Goal: Information Seeking & Learning: Compare options

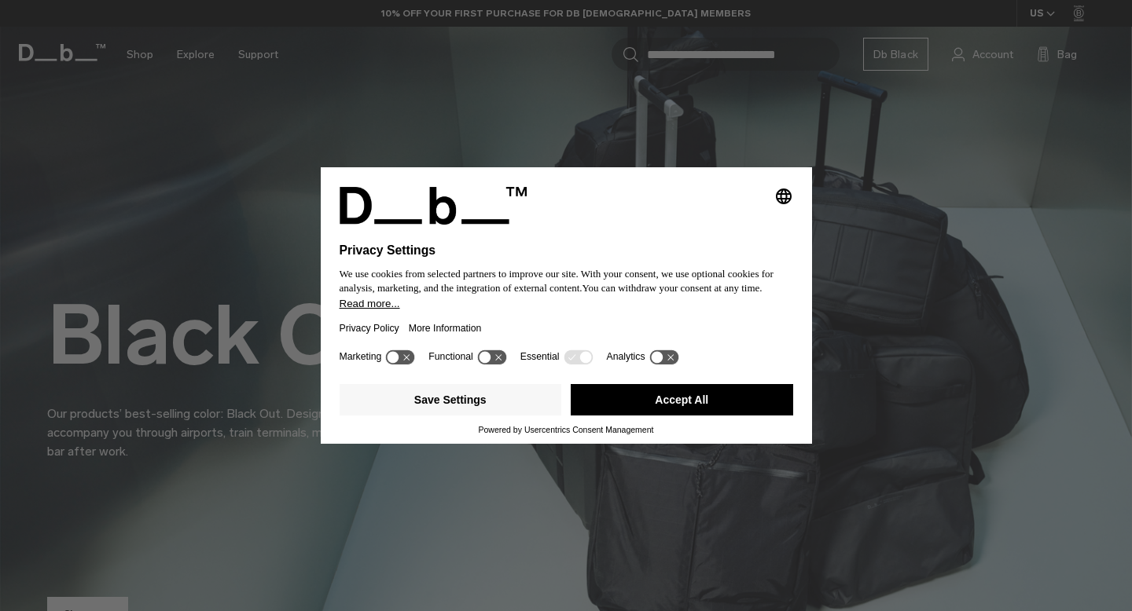
click at [666, 404] on button "Accept All" at bounding box center [681, 399] width 222 height 31
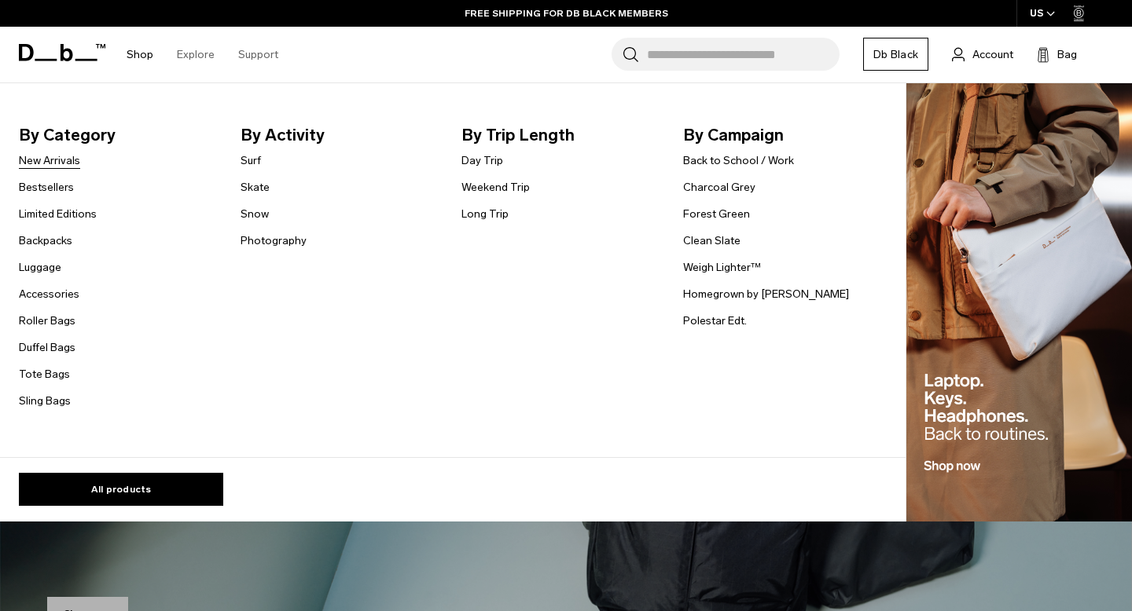
click at [57, 164] on link "New Arrivals" at bounding box center [49, 160] width 61 height 17
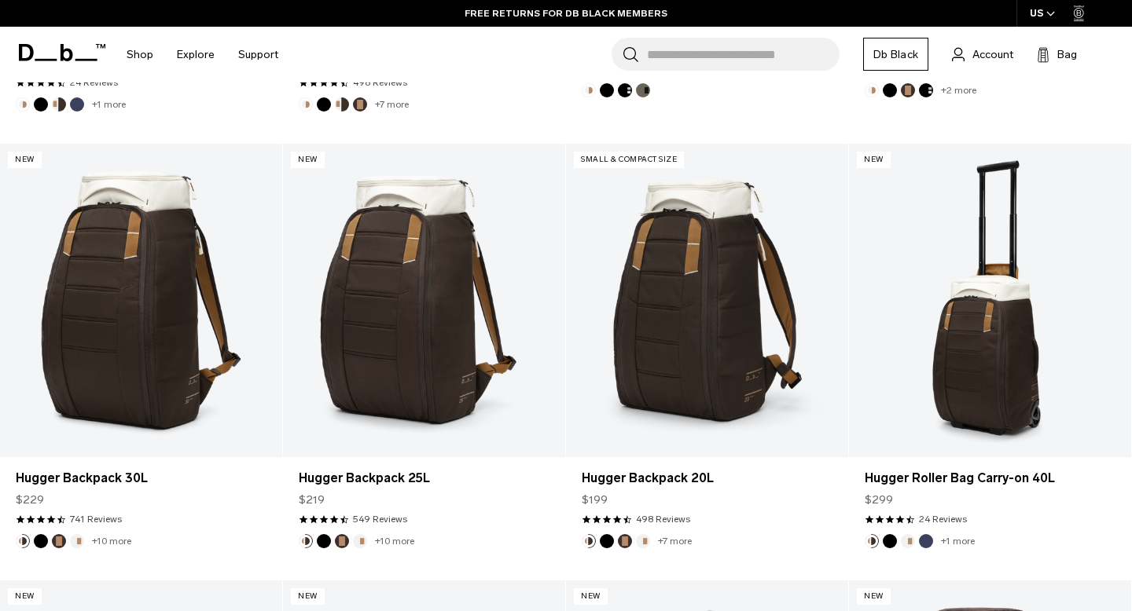
scroll to position [1707, 0]
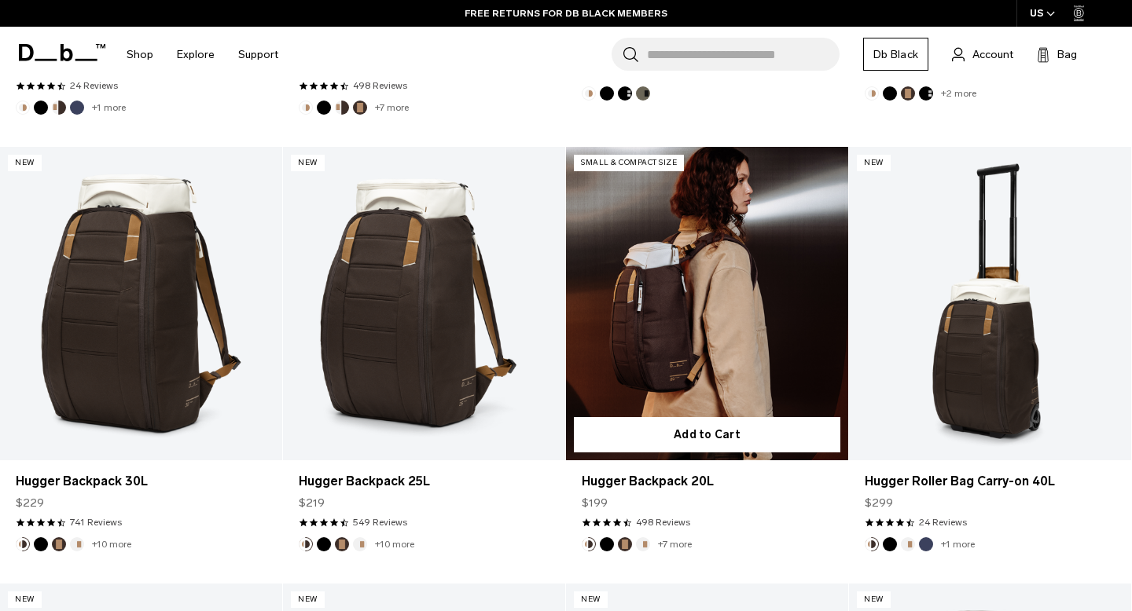
click at [614, 320] on link "Hugger Backpack 20L" at bounding box center [707, 304] width 282 height 314
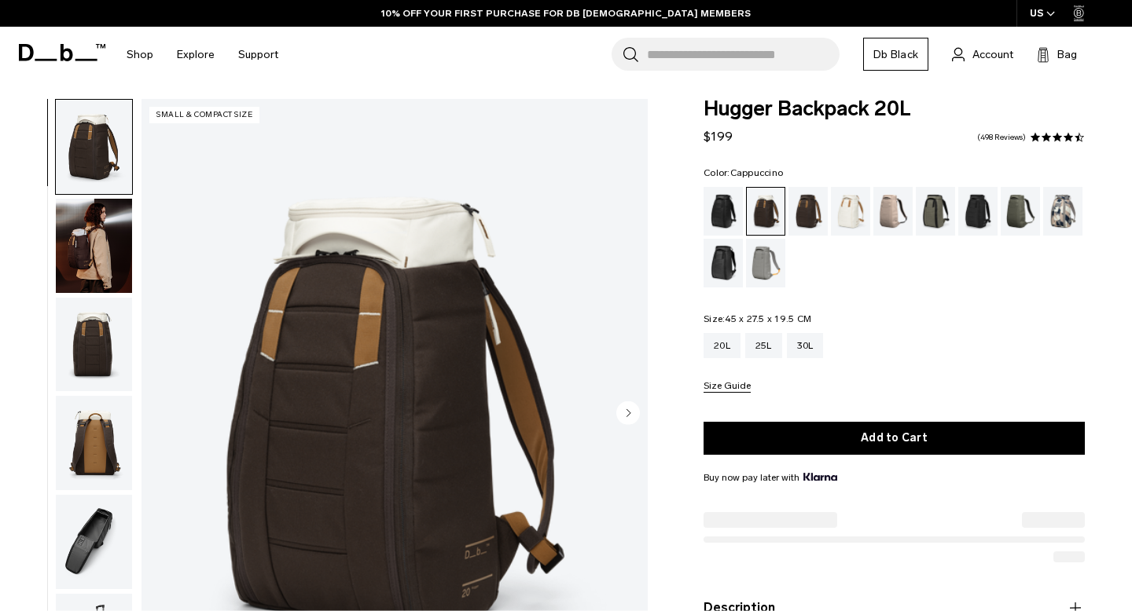
scroll to position [12, 0]
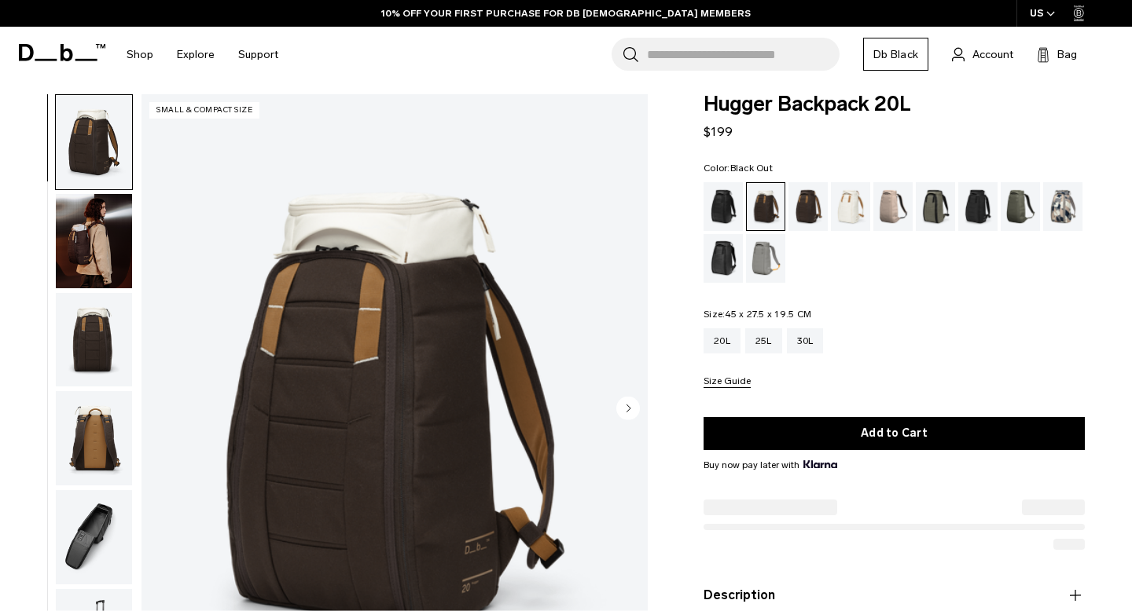
click at [727, 203] on div "Black Out" at bounding box center [723, 206] width 40 height 49
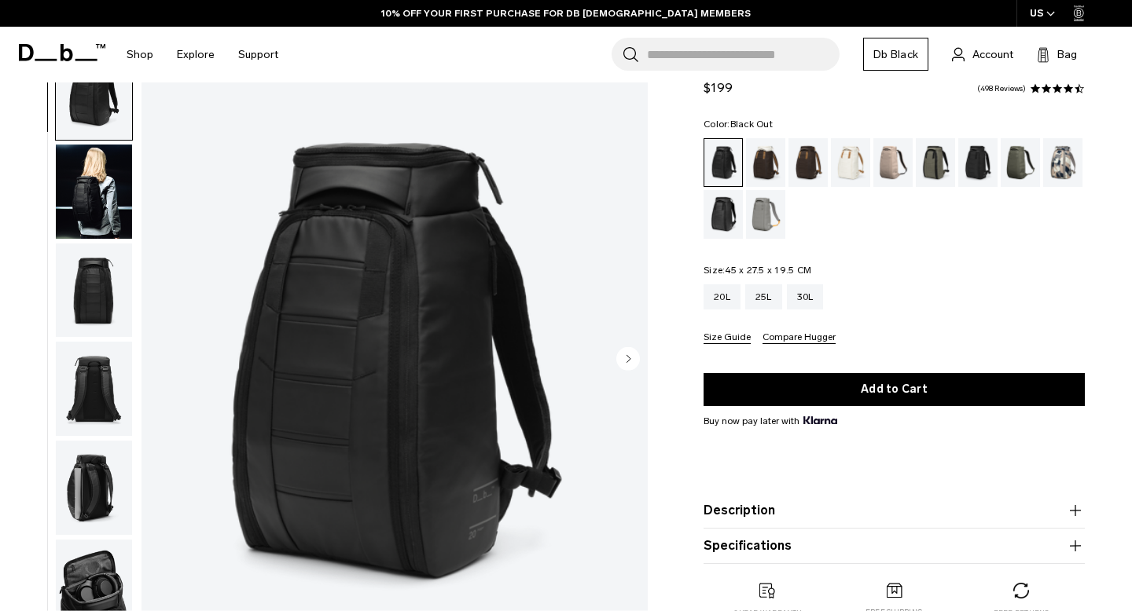
scroll to position [64, 0]
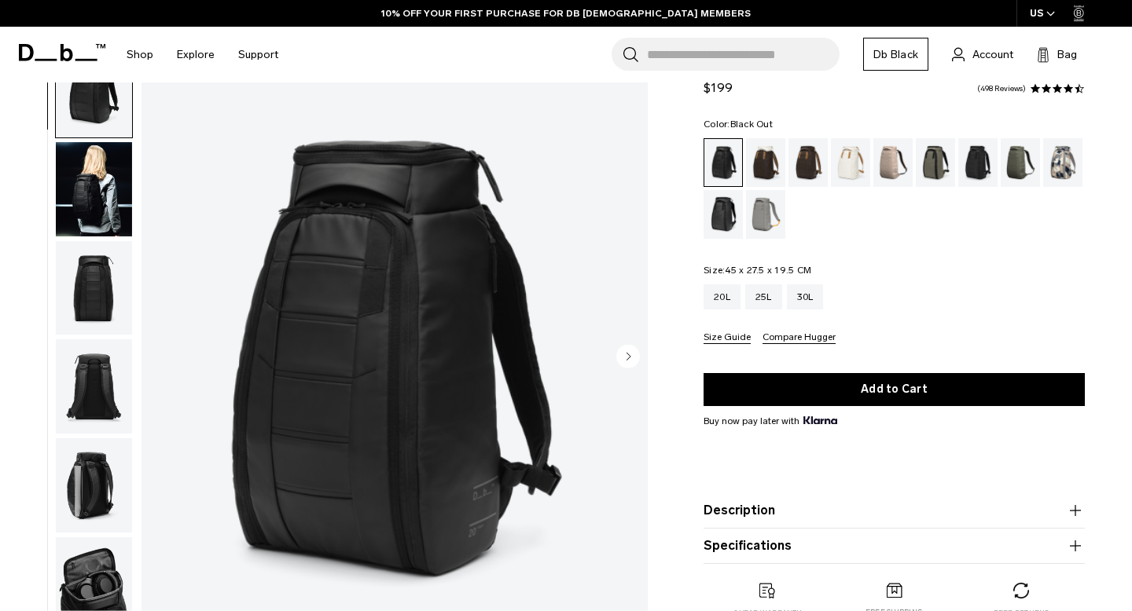
click at [635, 350] on circle "Next slide" at bounding box center [628, 357] width 24 height 24
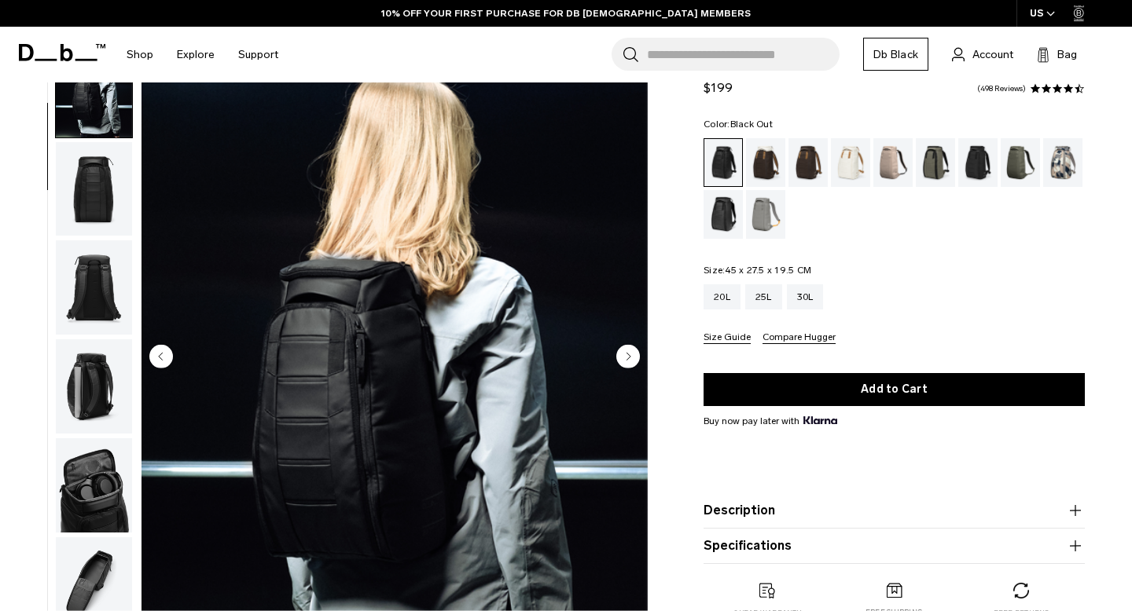
click at [634, 350] on circle "Next slide" at bounding box center [628, 357] width 24 height 24
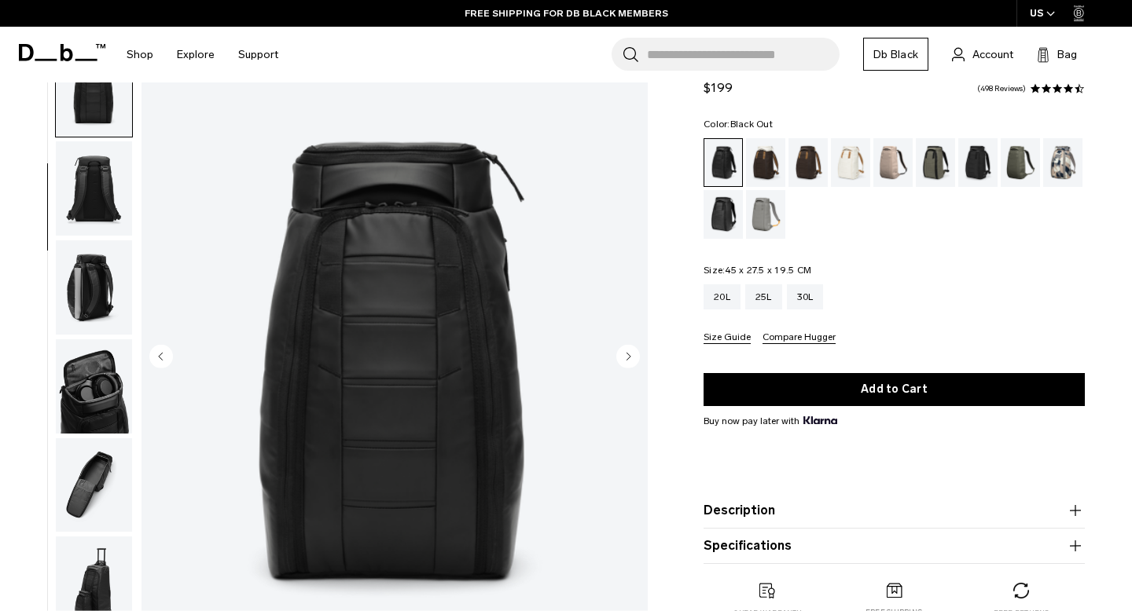
click at [634, 350] on circle "Next slide" at bounding box center [628, 357] width 24 height 24
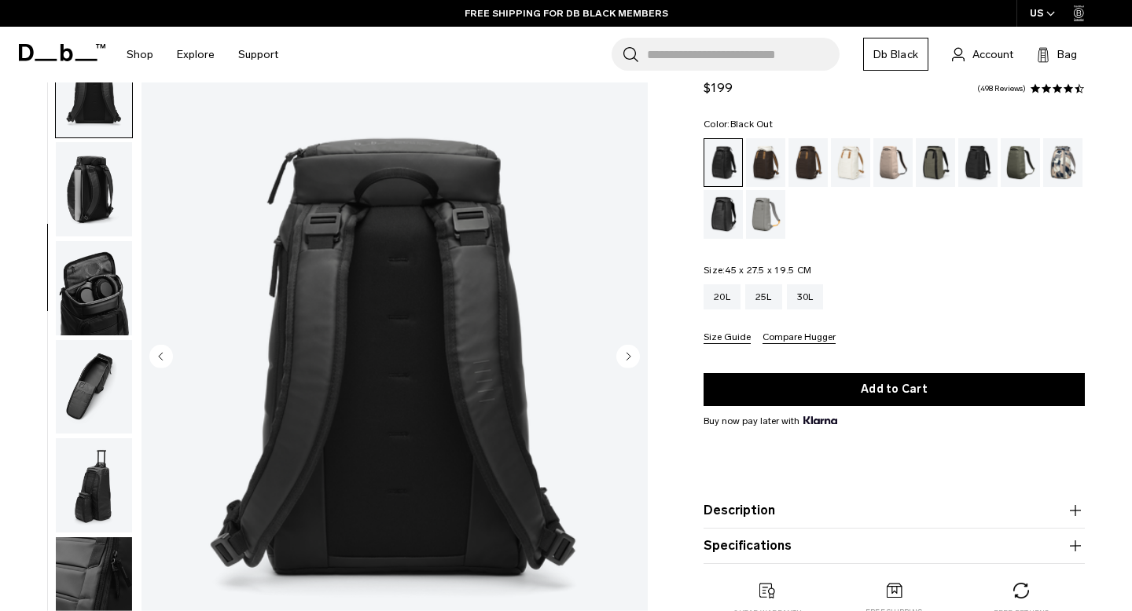
click at [634, 350] on circle "Next slide" at bounding box center [628, 357] width 24 height 24
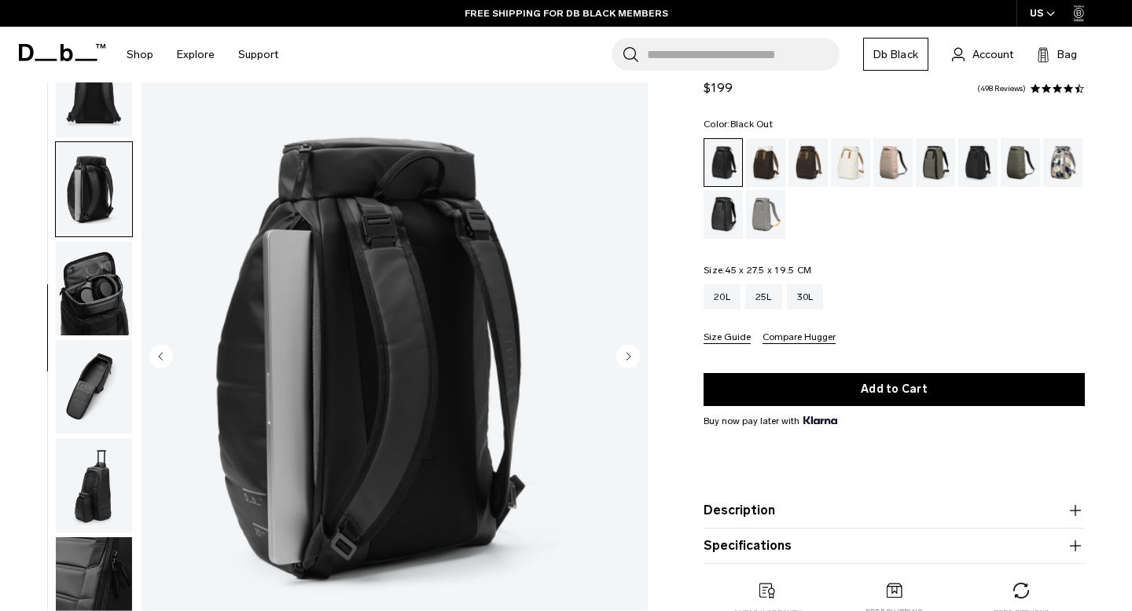
scroll to position [354, 0]
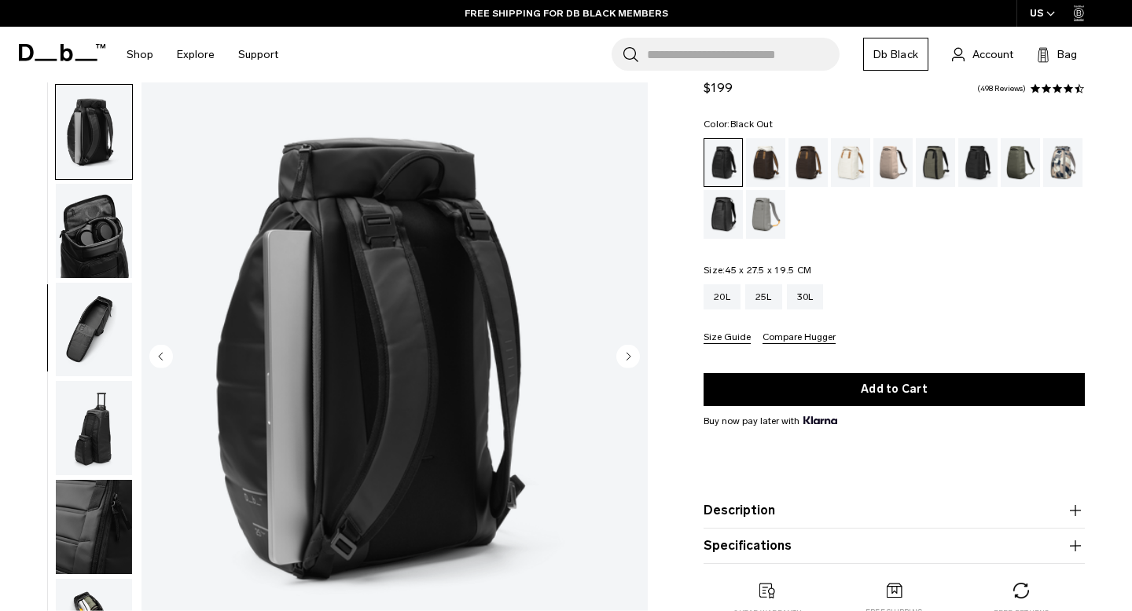
click at [634, 350] on circle "Next slide" at bounding box center [628, 357] width 24 height 24
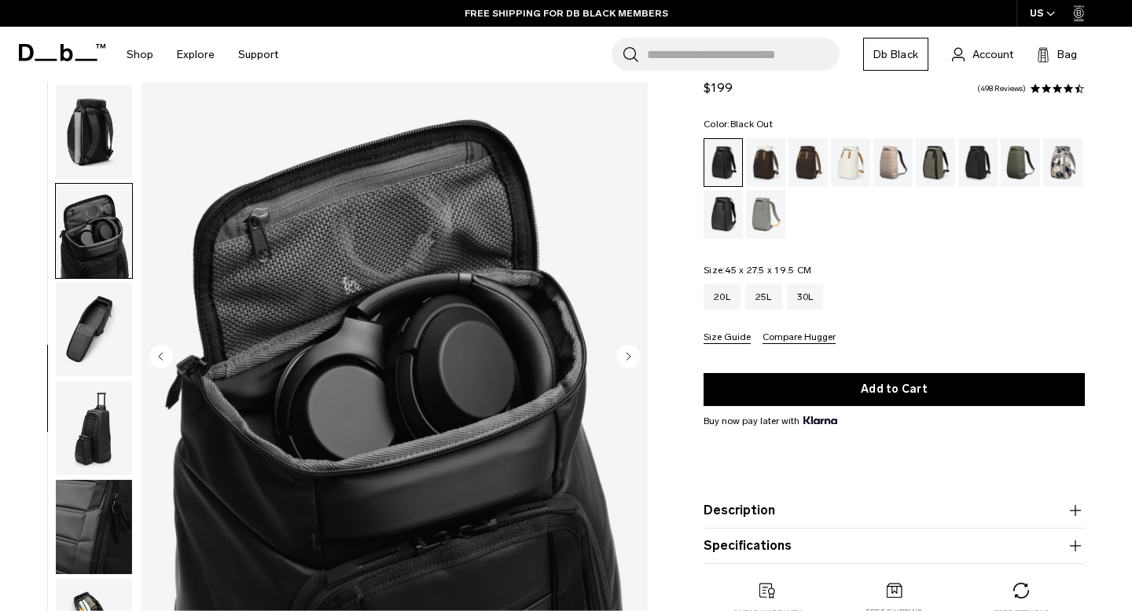
click at [634, 350] on circle "Next slide" at bounding box center [628, 357] width 24 height 24
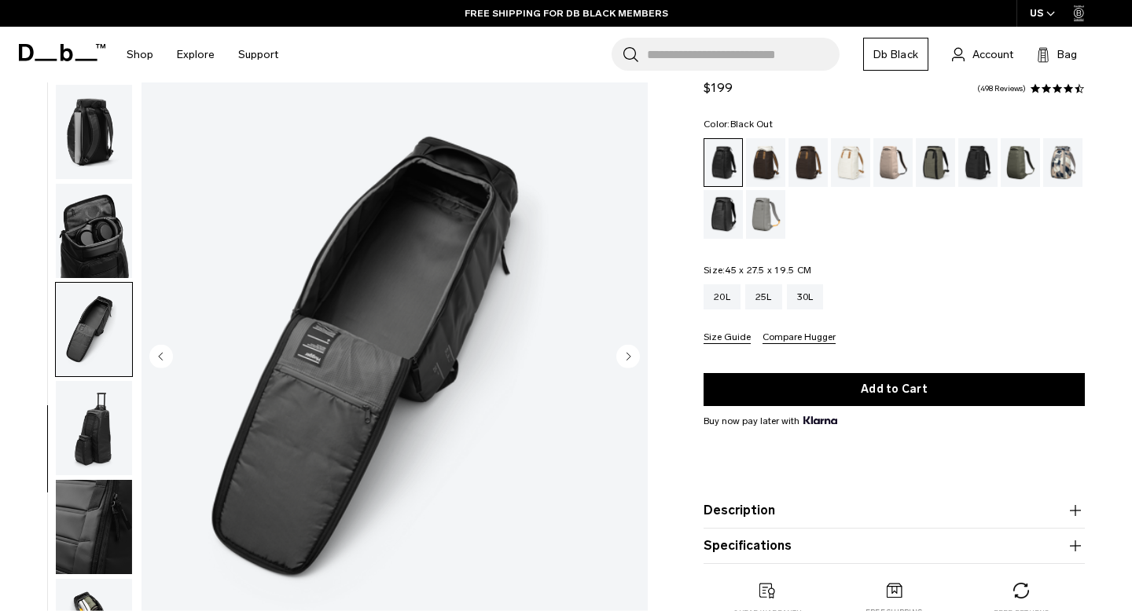
click at [634, 350] on circle "Next slide" at bounding box center [628, 357] width 24 height 24
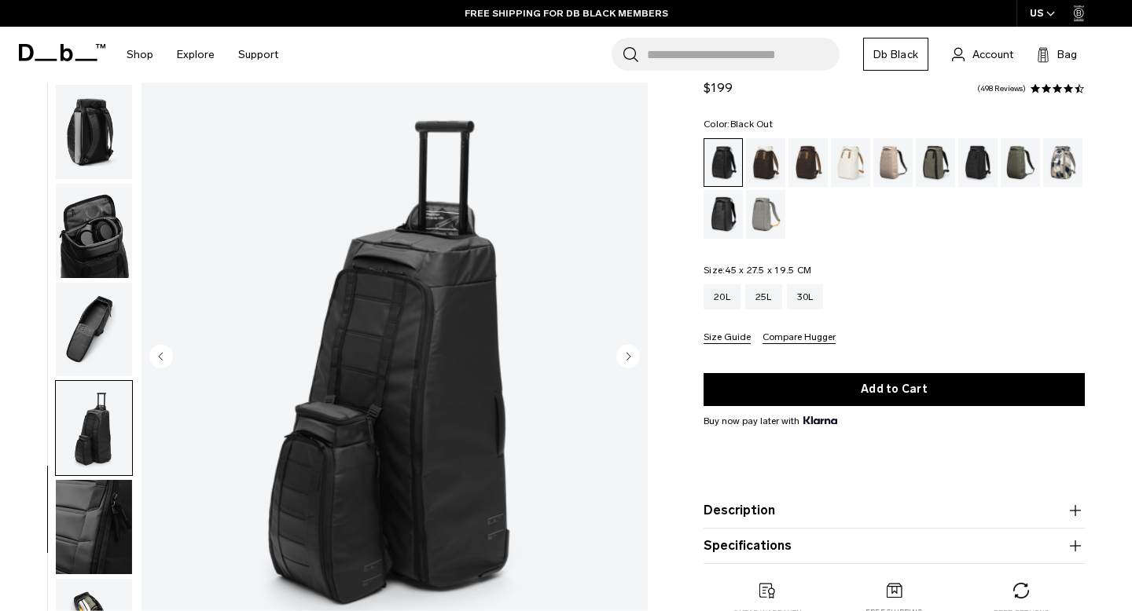
click at [634, 350] on circle "Next slide" at bounding box center [628, 357] width 24 height 24
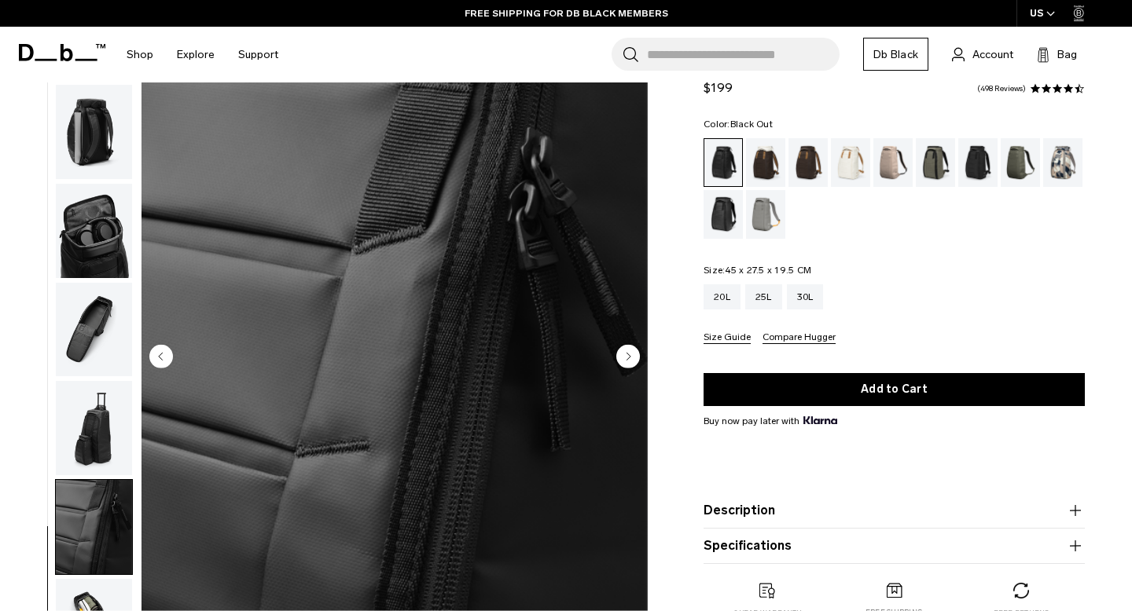
click at [634, 350] on circle "Next slide" at bounding box center [628, 357] width 24 height 24
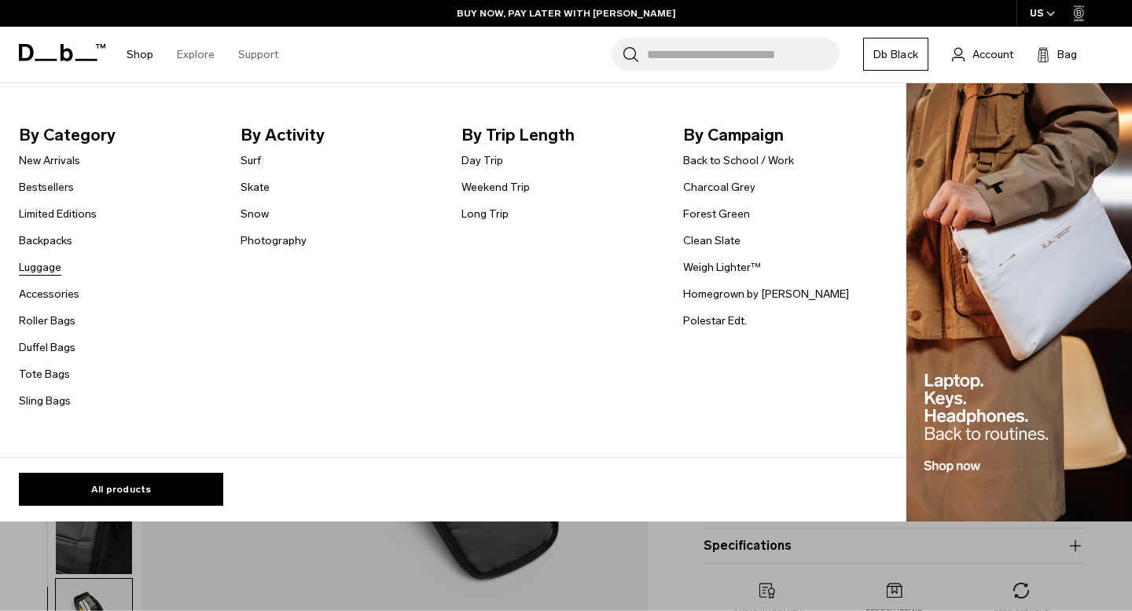
click at [53, 267] on link "Luggage" at bounding box center [40, 267] width 42 height 17
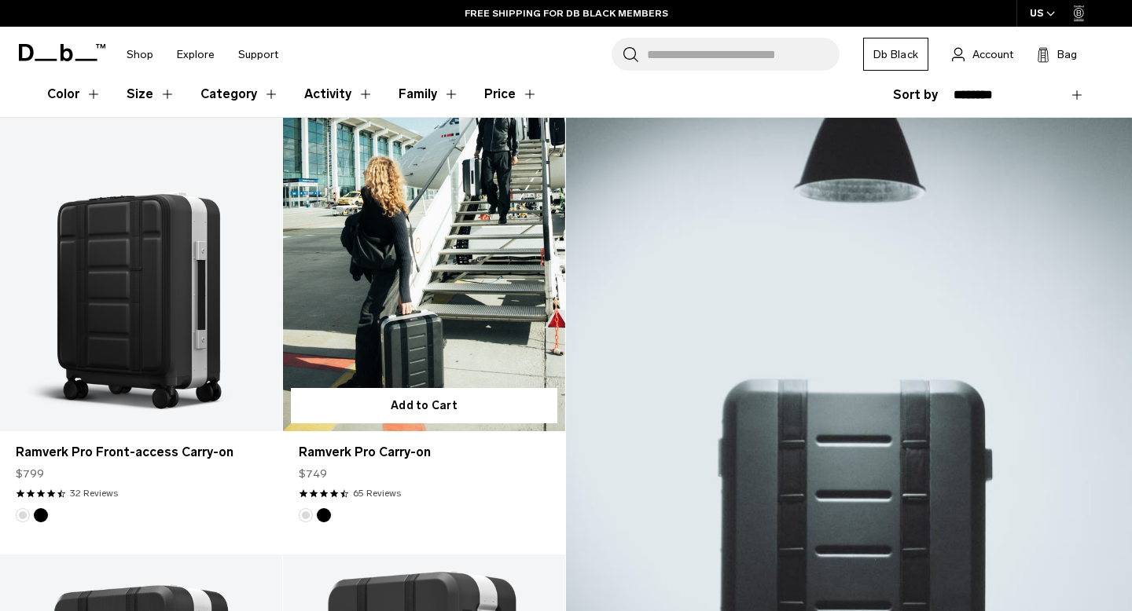
click at [405, 309] on link "Ramverk Pro Carry-on" at bounding box center [424, 275] width 282 height 314
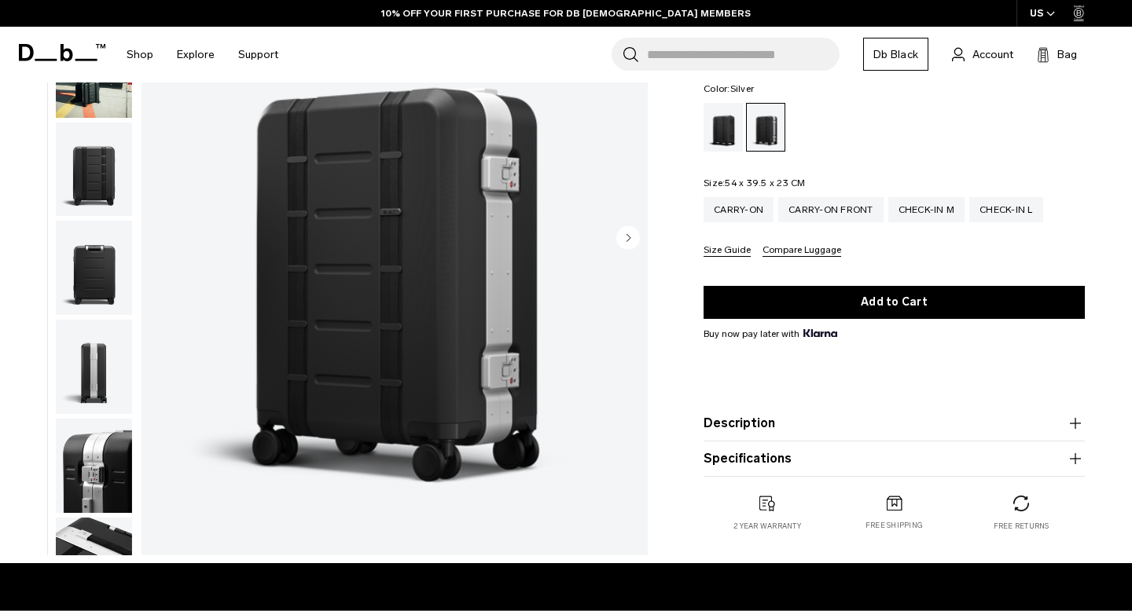
click at [630, 240] on circle "Next slide" at bounding box center [628, 238] width 24 height 24
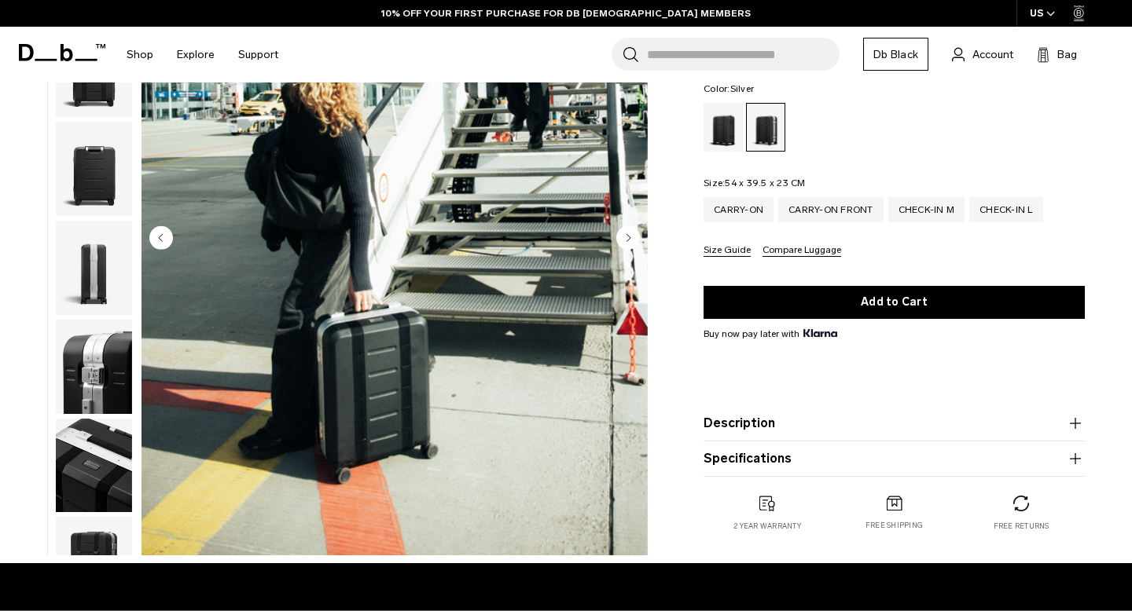
click at [630, 240] on circle "Next slide" at bounding box center [628, 238] width 24 height 24
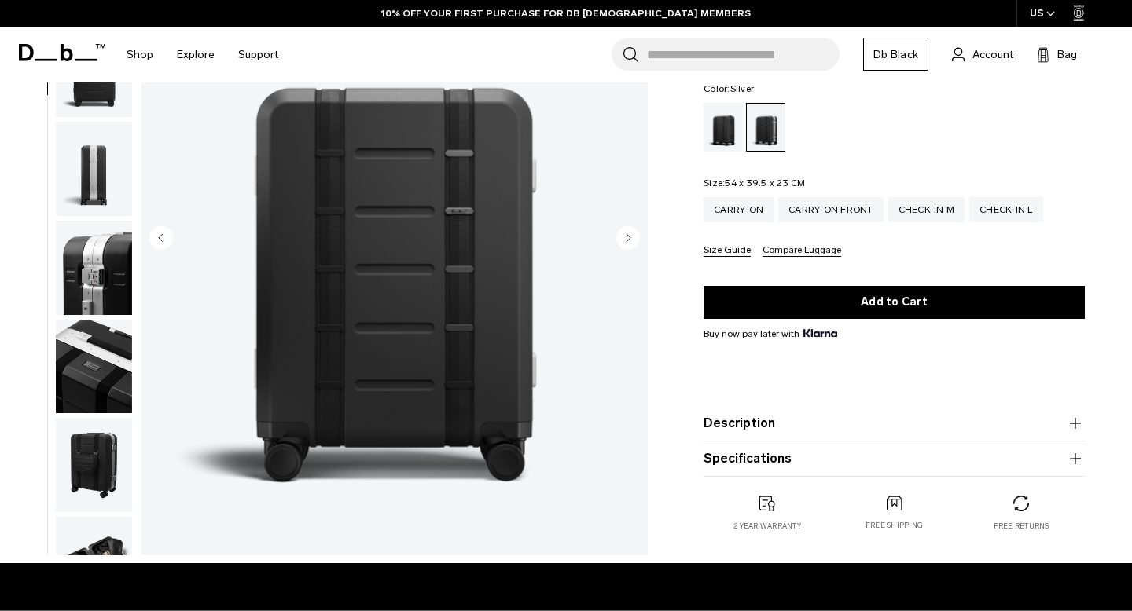
click at [630, 240] on circle "Next slide" at bounding box center [628, 238] width 24 height 24
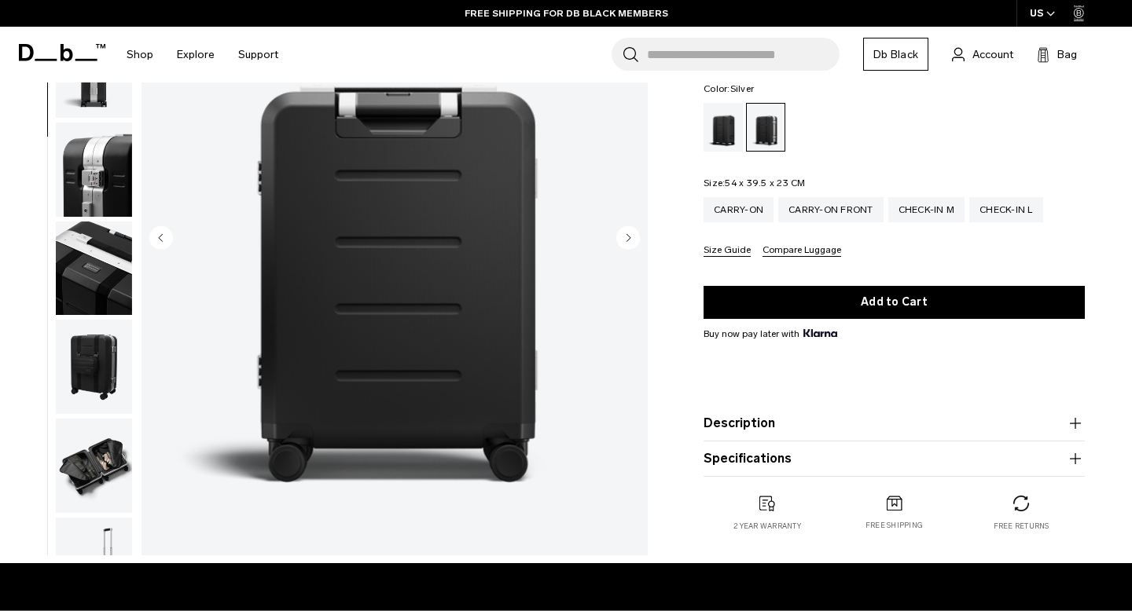
click at [630, 240] on circle "Next slide" at bounding box center [628, 238] width 24 height 24
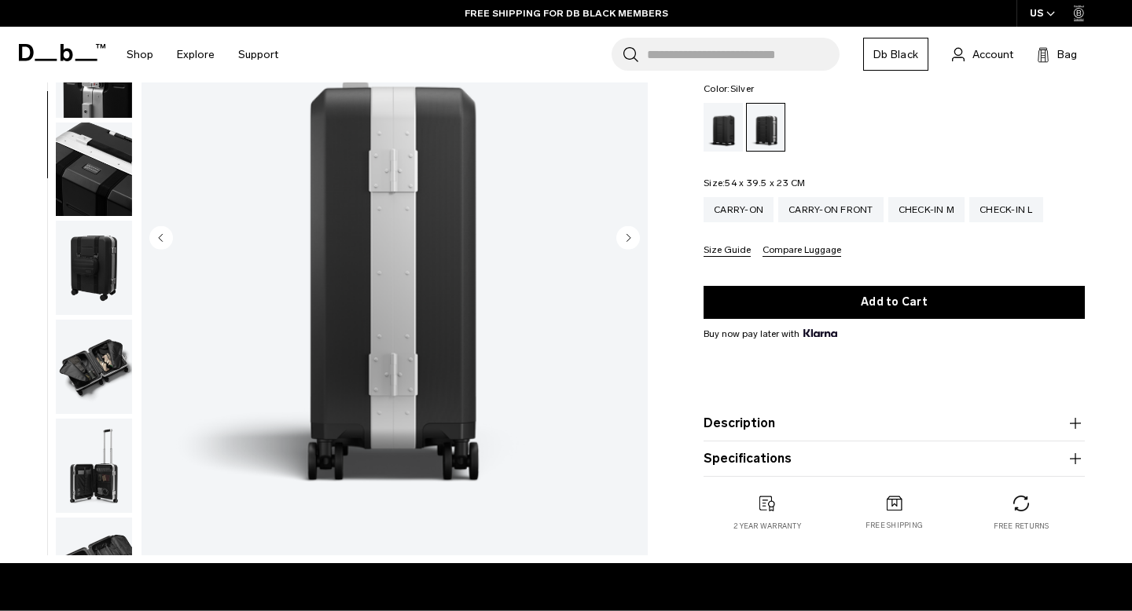
click at [630, 240] on circle "Next slide" at bounding box center [628, 238] width 24 height 24
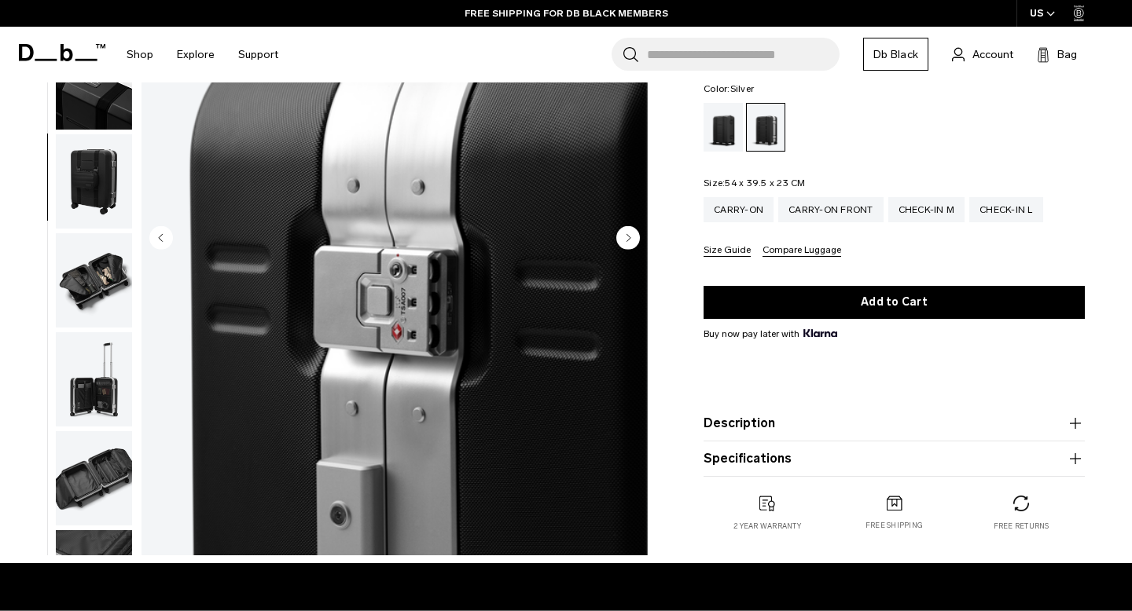
scroll to position [494, 0]
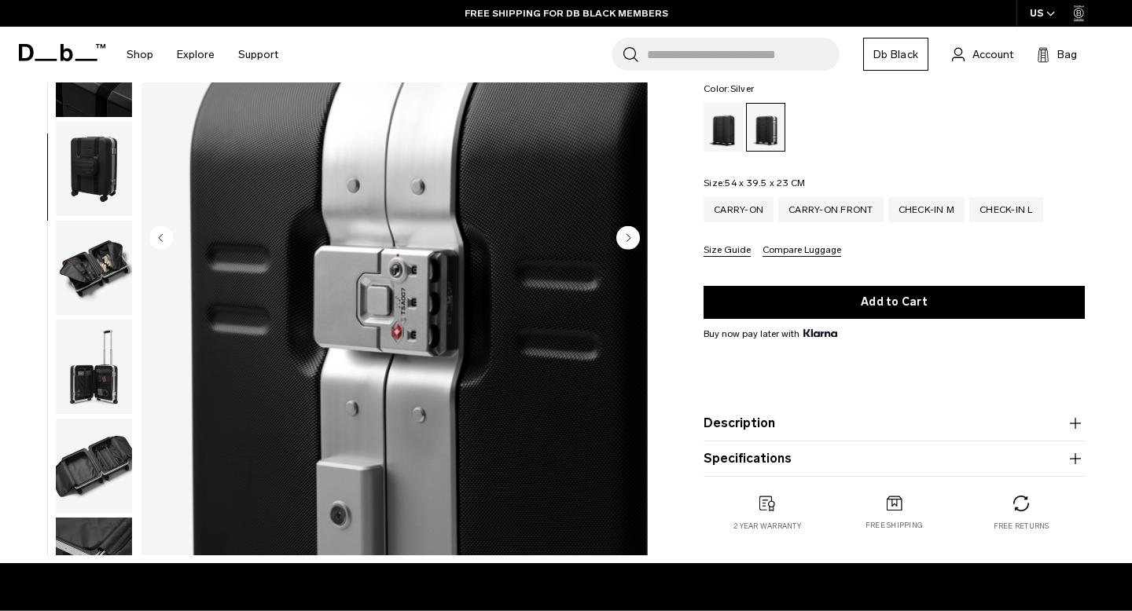
click at [630, 240] on circle "Next slide" at bounding box center [628, 238] width 24 height 24
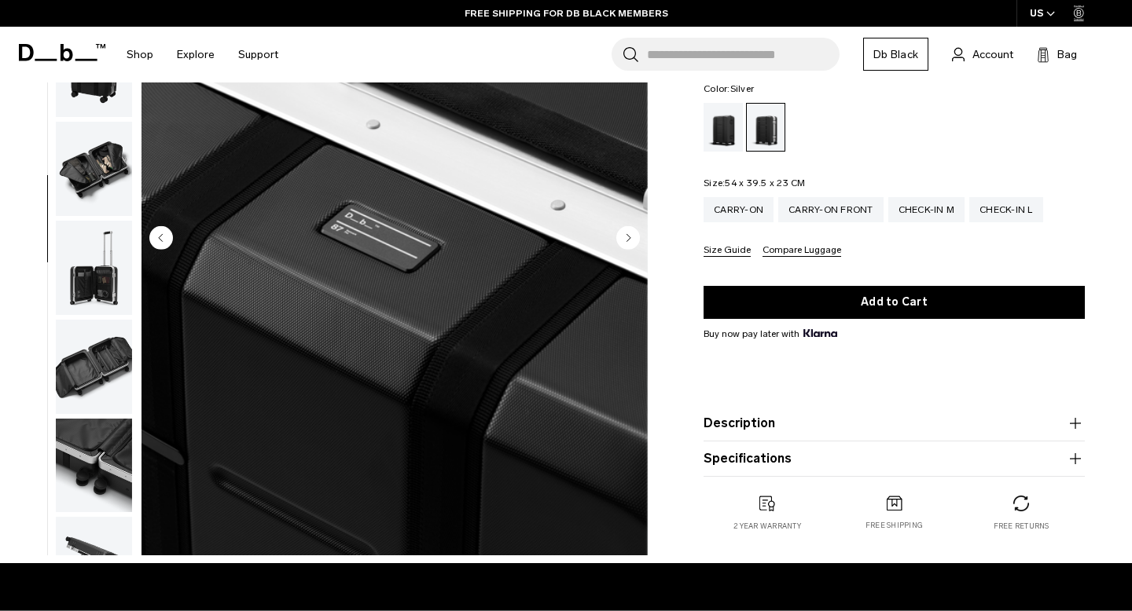
click at [630, 240] on circle "Next slide" at bounding box center [628, 238] width 24 height 24
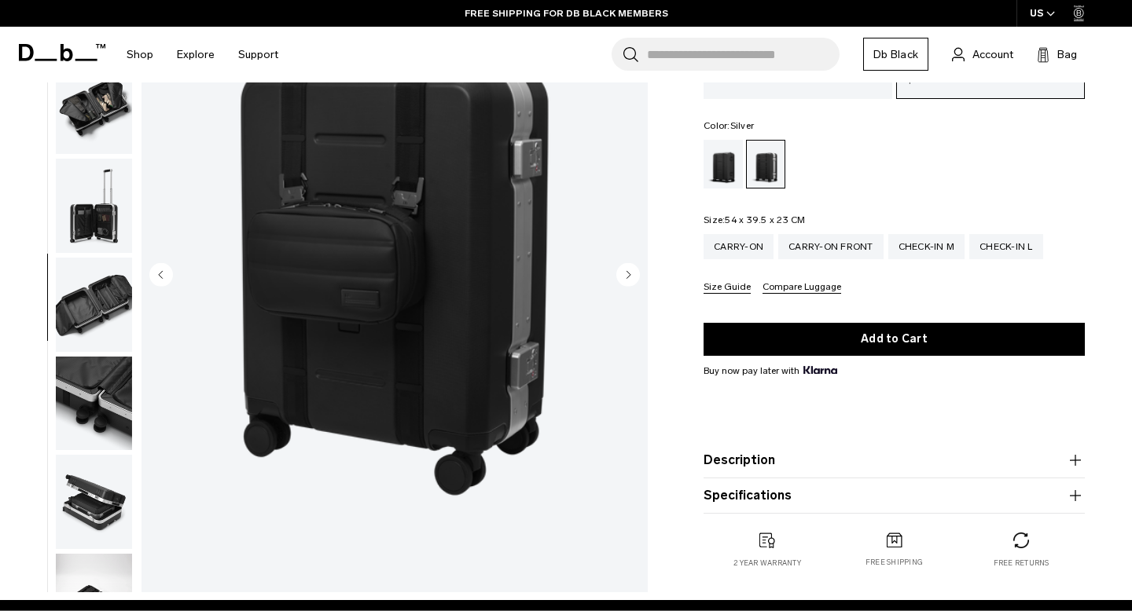
scroll to position [132, 0]
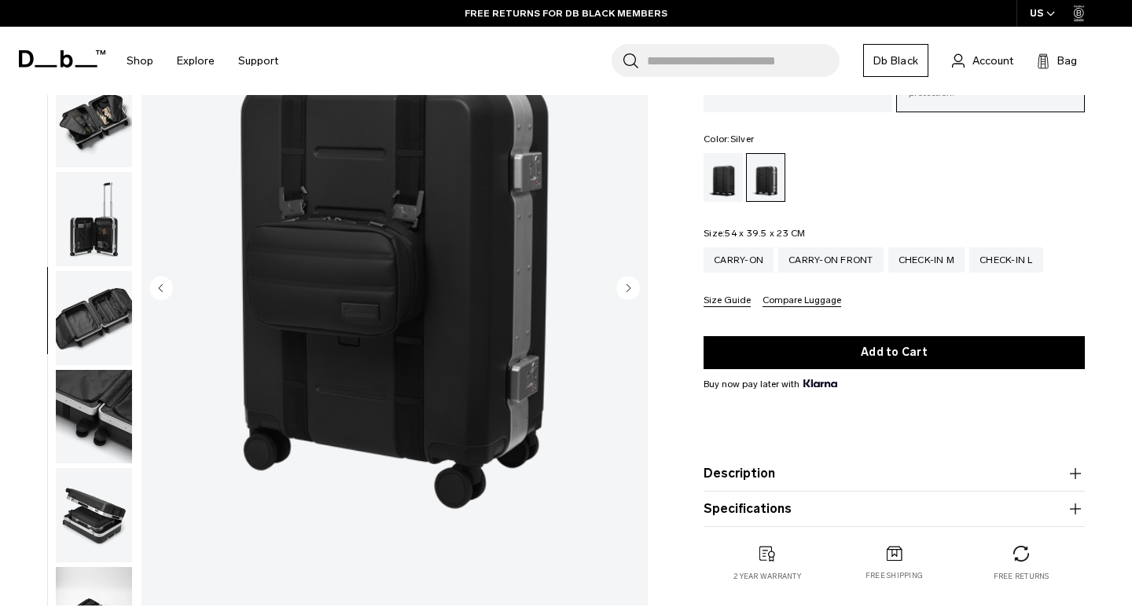
click at [627, 287] on icon "Next slide" at bounding box center [629, 287] width 4 height 7
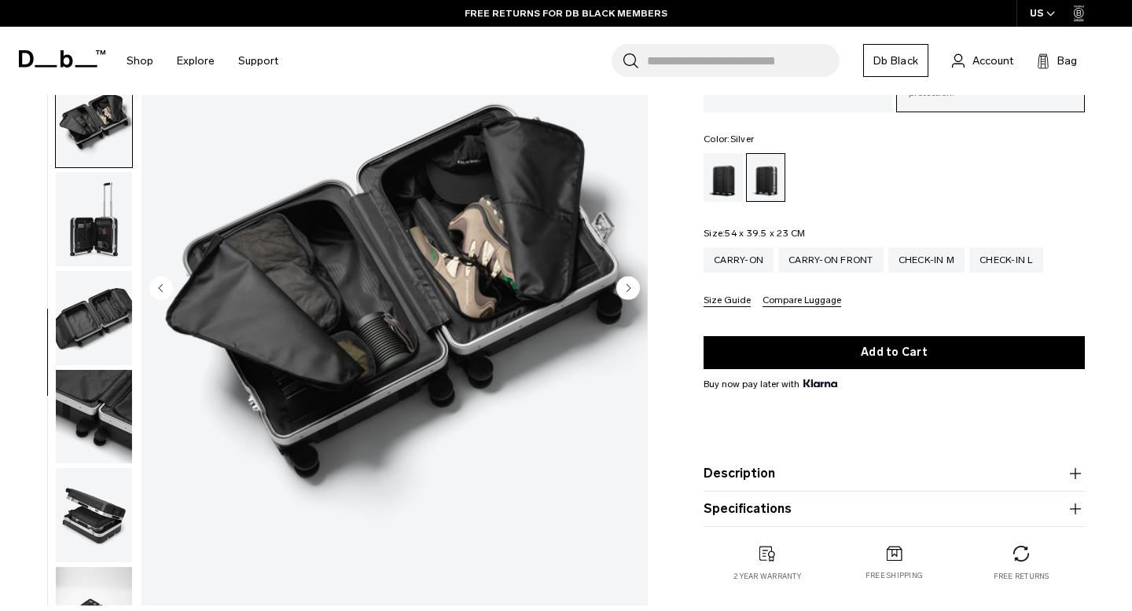
scroll to position [749, 0]
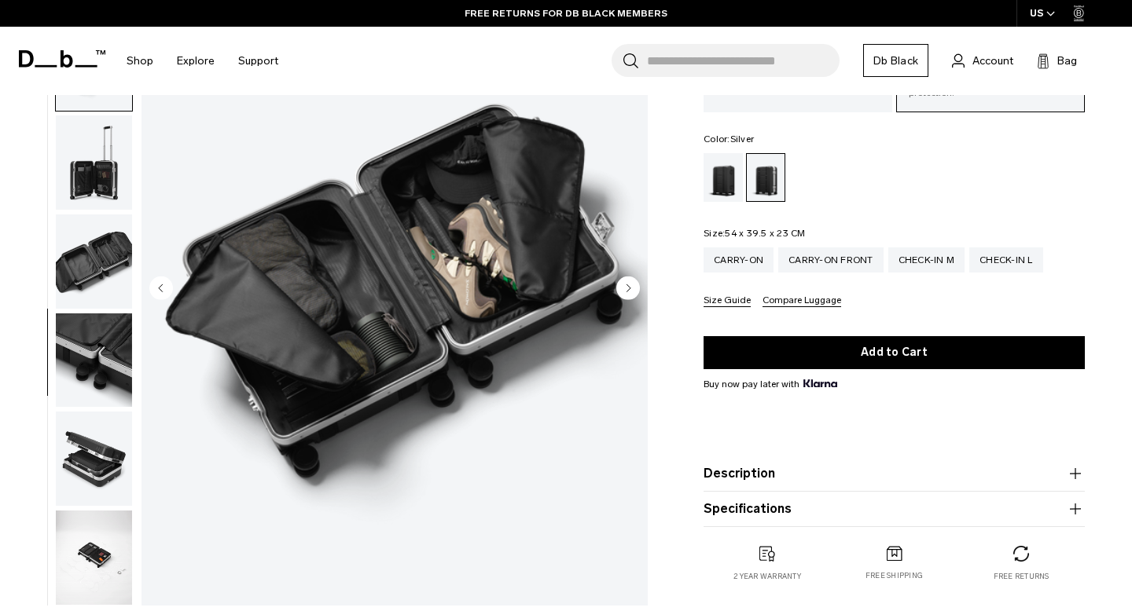
click at [627, 287] on icon "Next slide" at bounding box center [629, 287] width 4 height 7
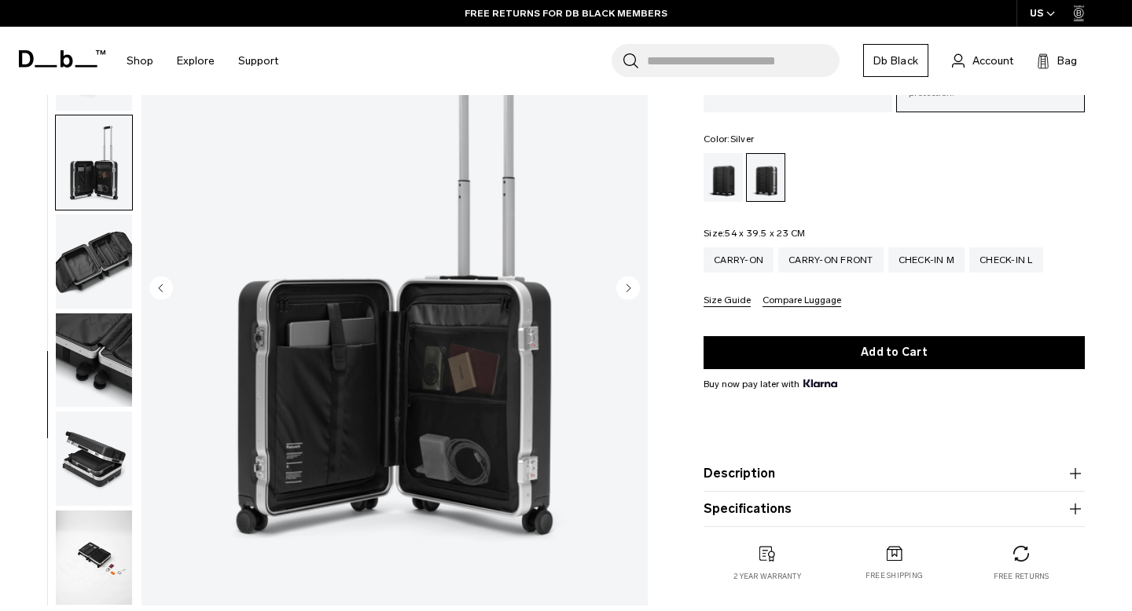
click at [627, 287] on icon "Next slide" at bounding box center [629, 287] width 4 height 7
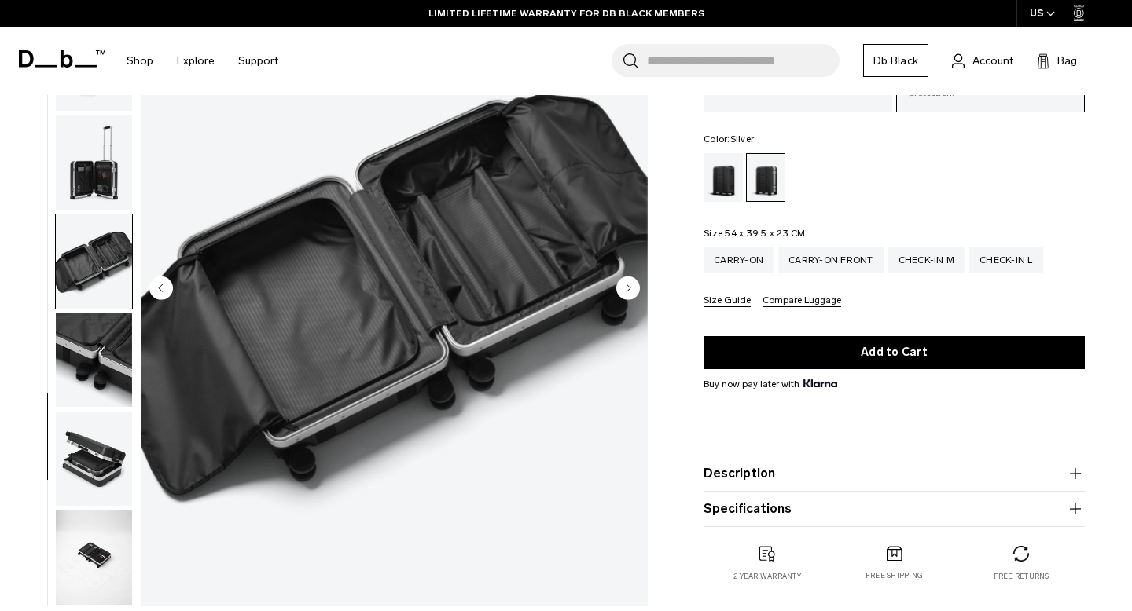
click at [627, 287] on icon "Next slide" at bounding box center [629, 287] width 4 height 7
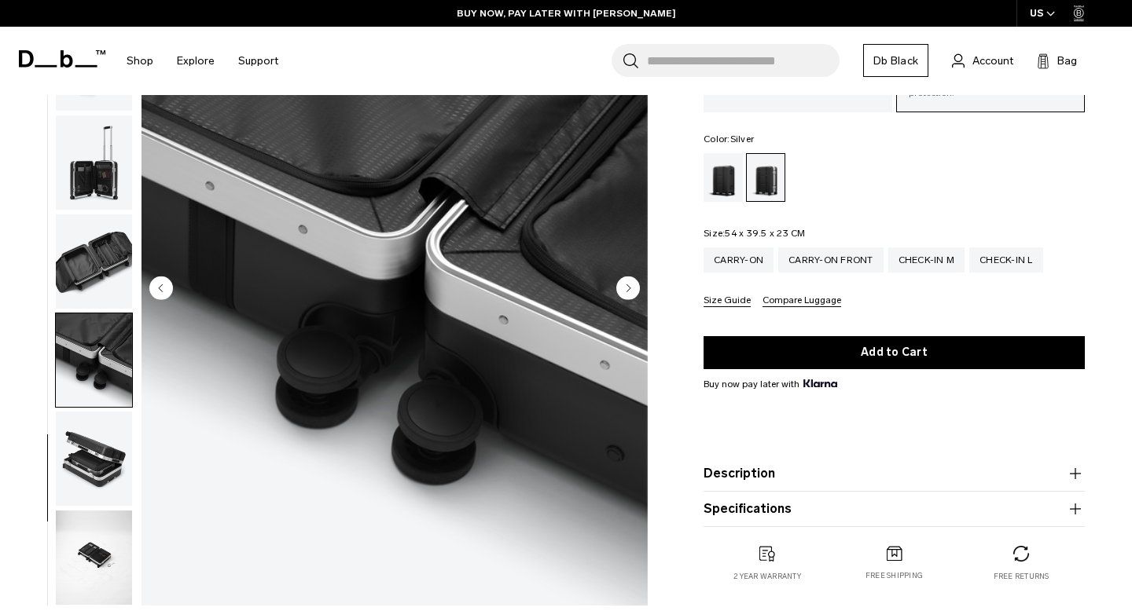
click at [627, 287] on icon "Next slide" at bounding box center [629, 287] width 4 height 7
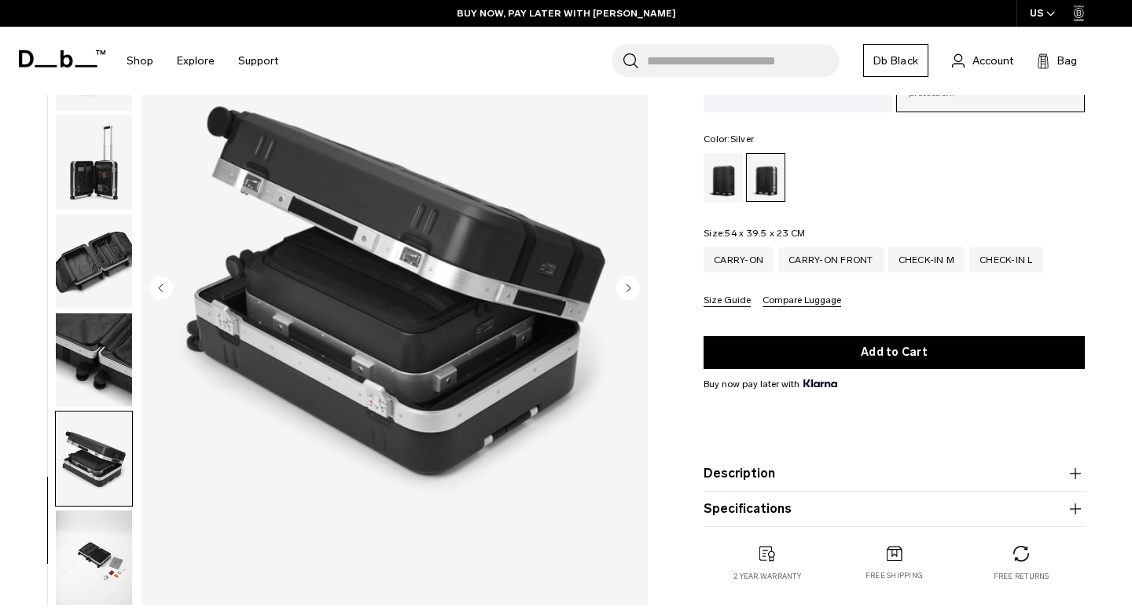
click at [627, 287] on icon "Next slide" at bounding box center [629, 287] width 4 height 7
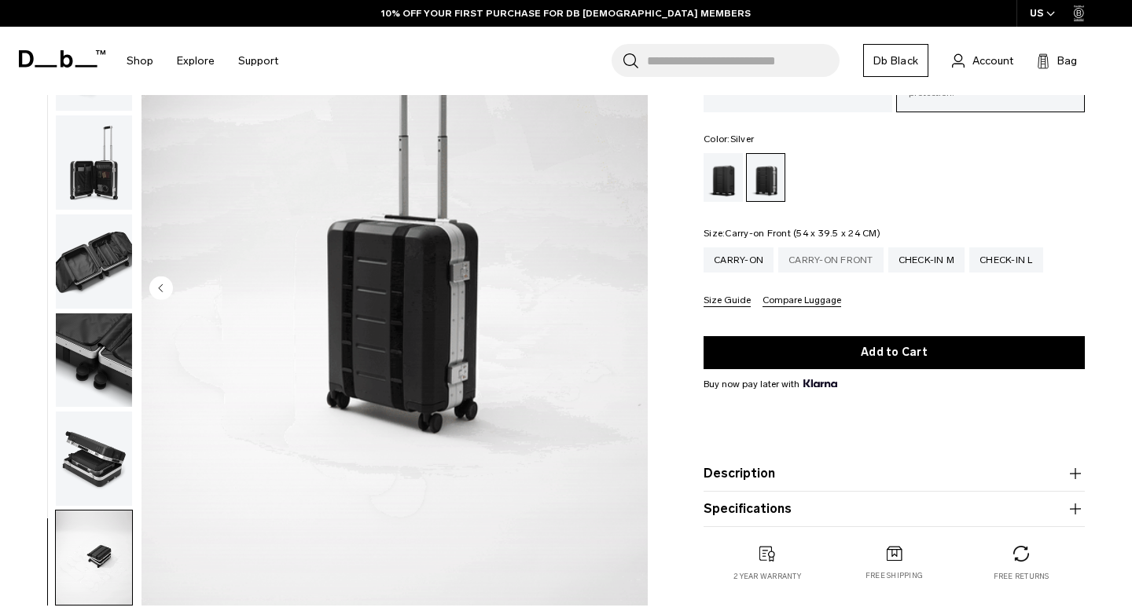
click at [813, 262] on div "Carry-on Front" at bounding box center [830, 260] width 105 height 25
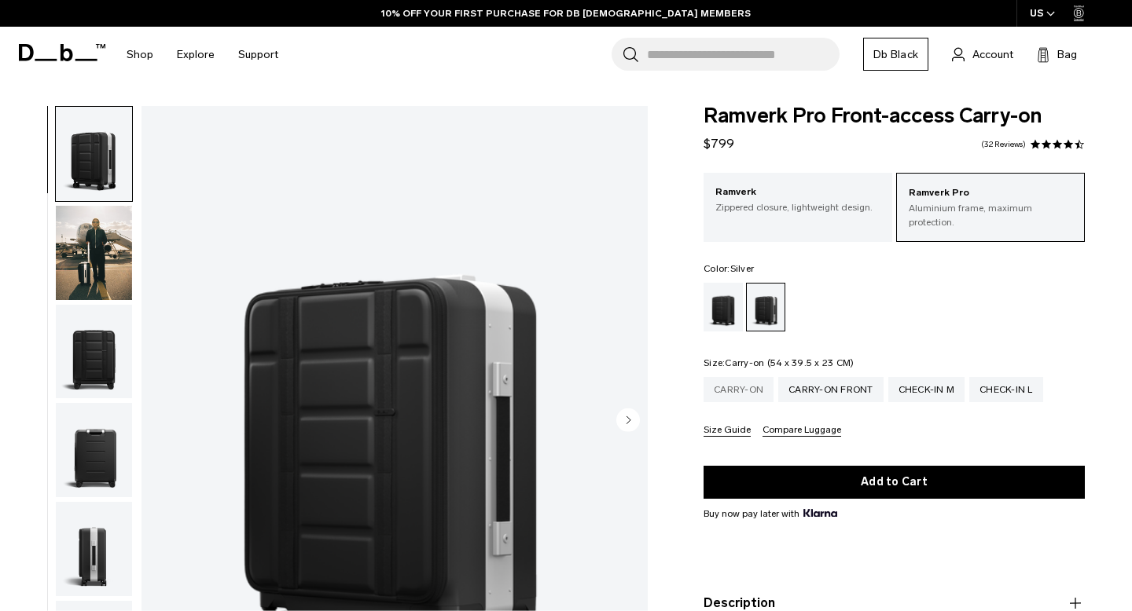
click at [739, 383] on div "Carry-on" at bounding box center [738, 389] width 70 height 25
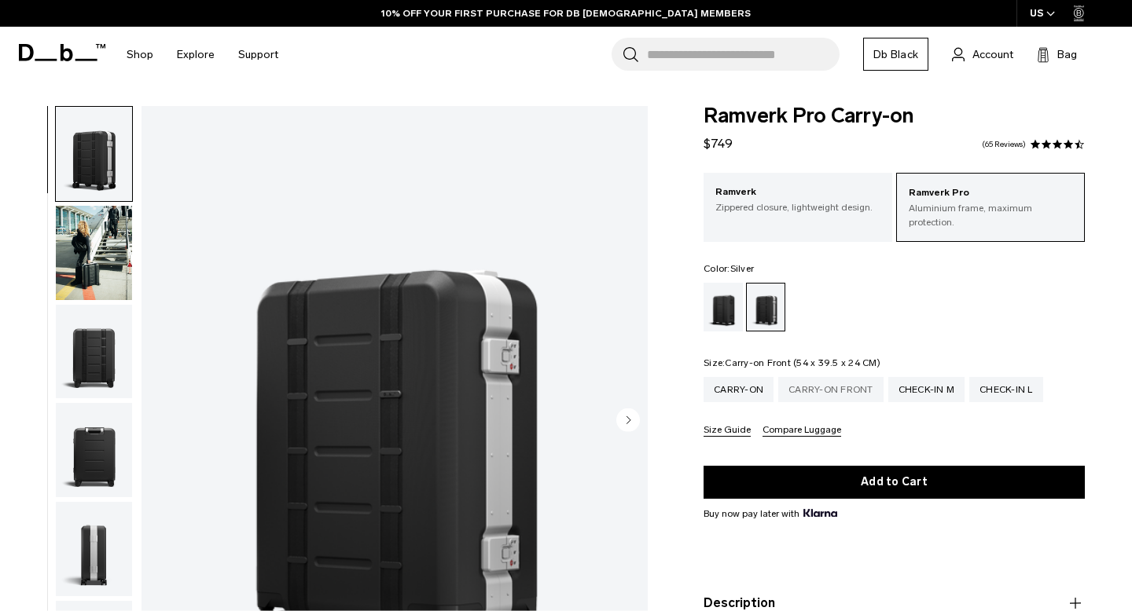
click at [824, 383] on div "Carry-on Front" at bounding box center [830, 389] width 105 height 25
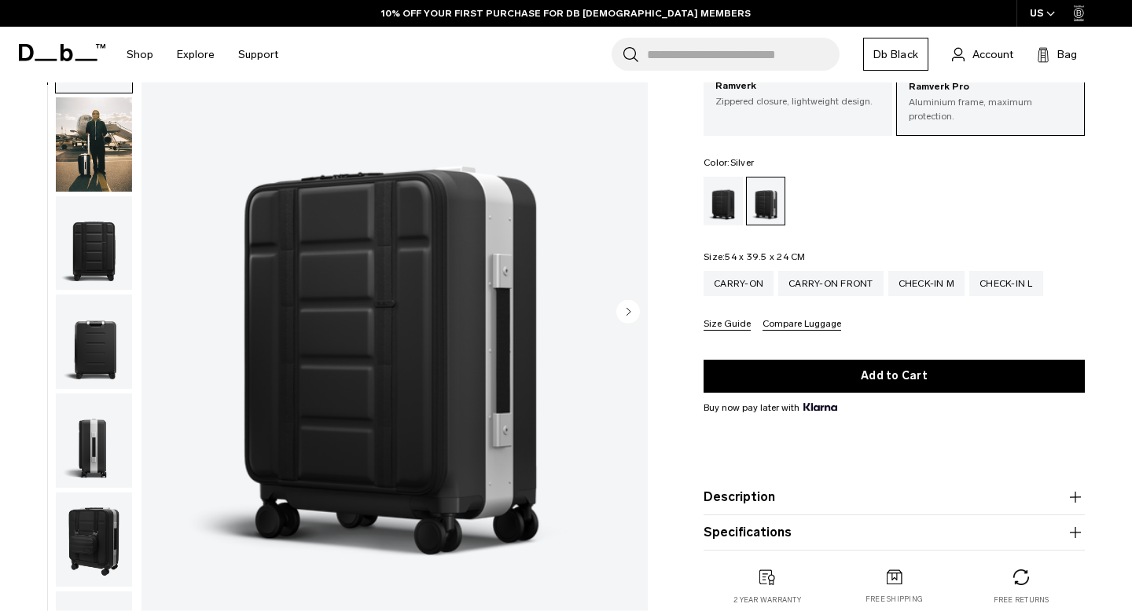
click at [625, 311] on circle "Next slide" at bounding box center [628, 312] width 24 height 24
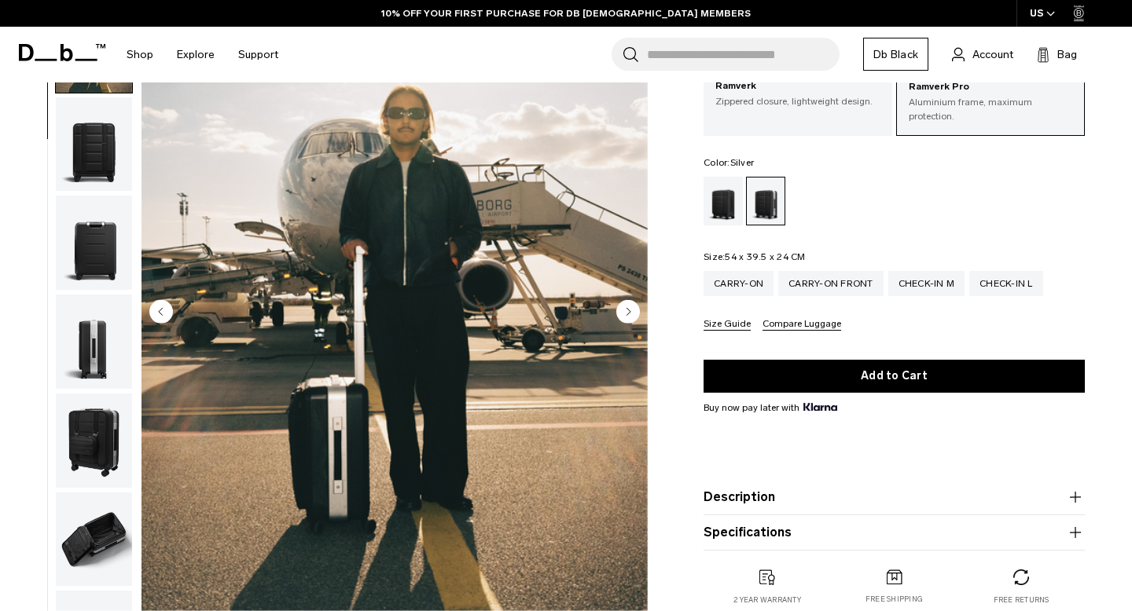
click at [625, 311] on circle "Next slide" at bounding box center [628, 312] width 24 height 24
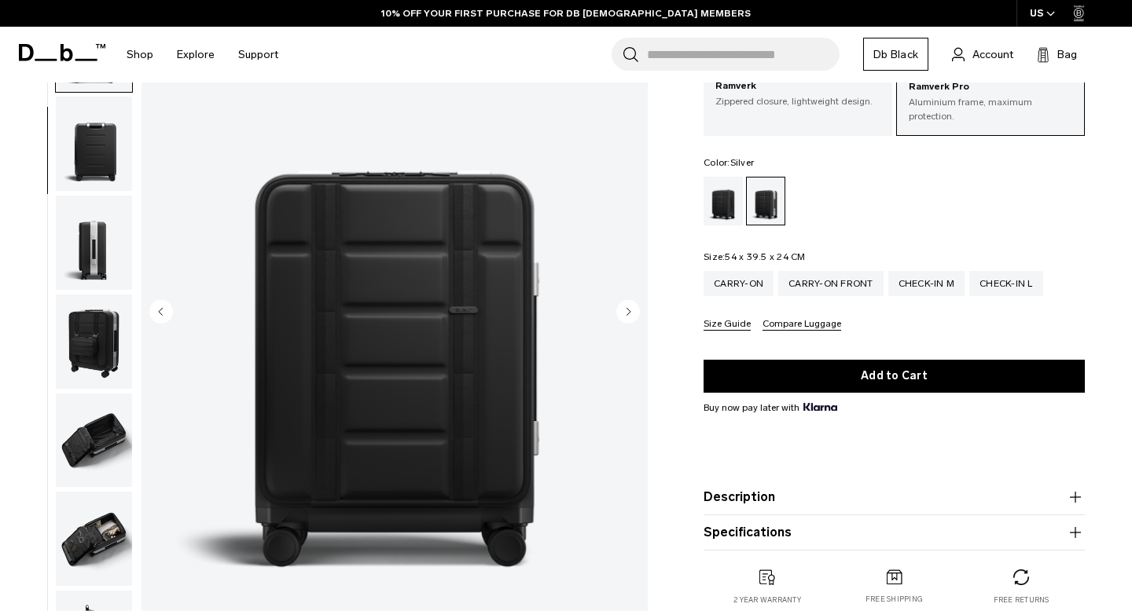
click at [625, 311] on circle "Next slide" at bounding box center [628, 312] width 24 height 24
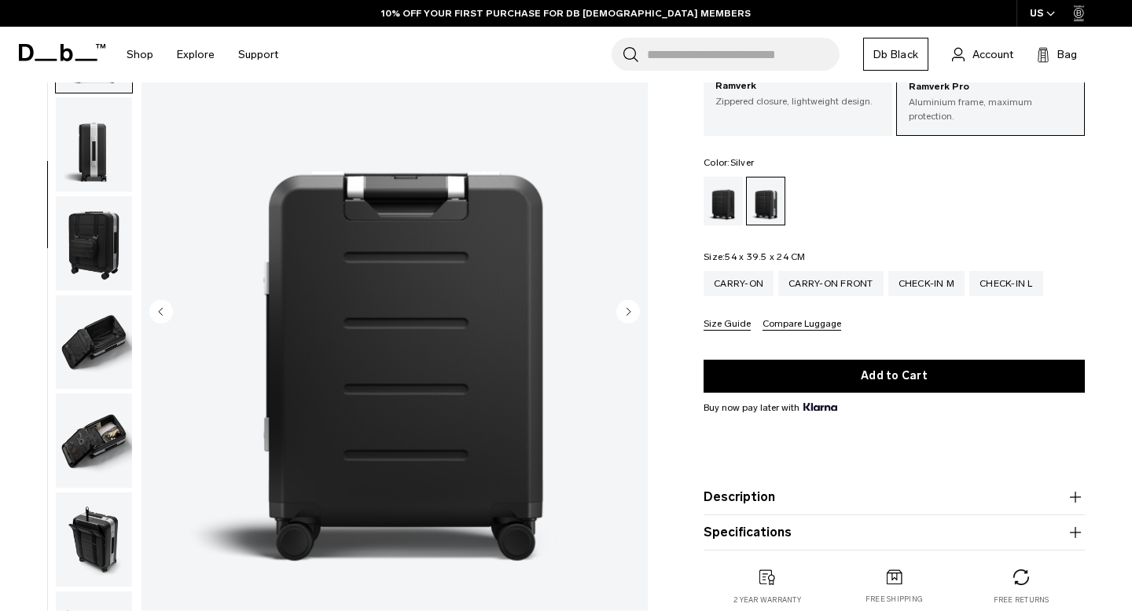
click at [625, 311] on circle "Next slide" at bounding box center [628, 312] width 24 height 24
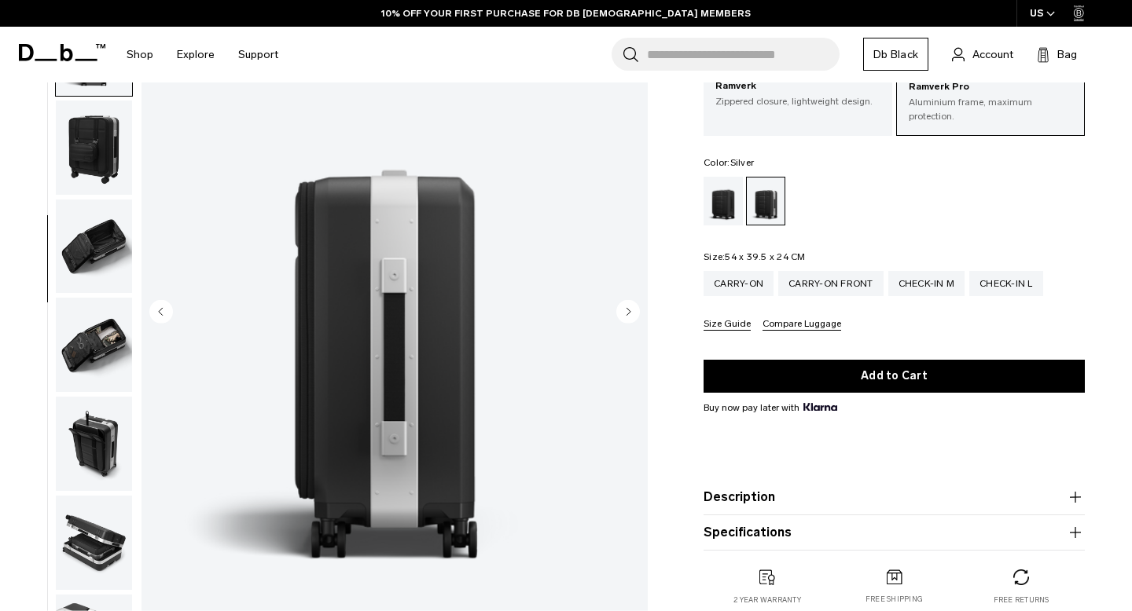
scroll to position [395, 0]
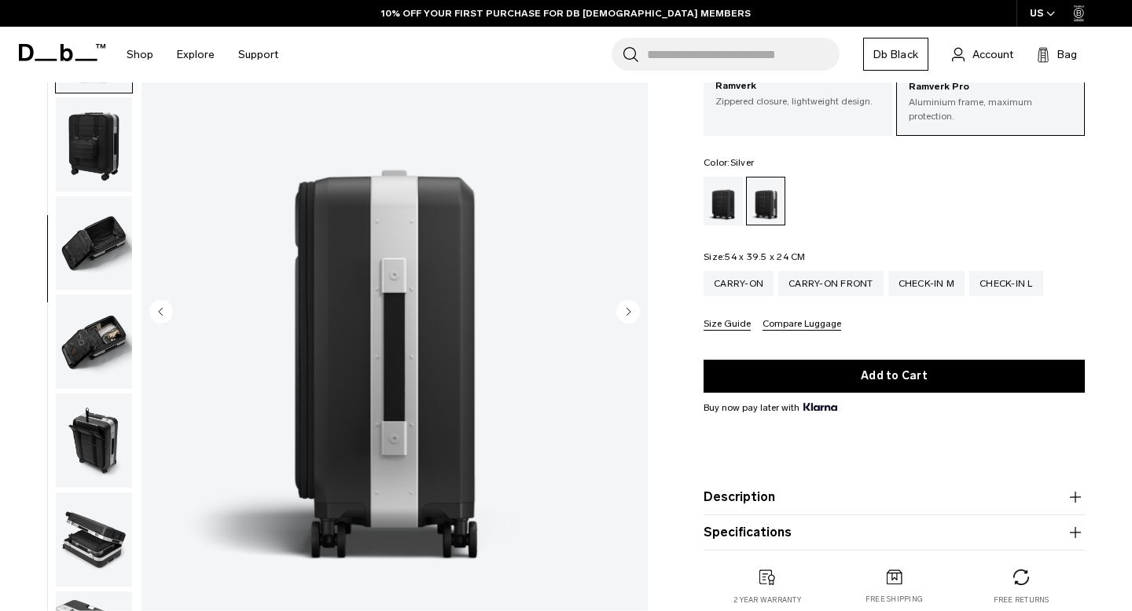
click at [625, 311] on circle "Next slide" at bounding box center [628, 312] width 24 height 24
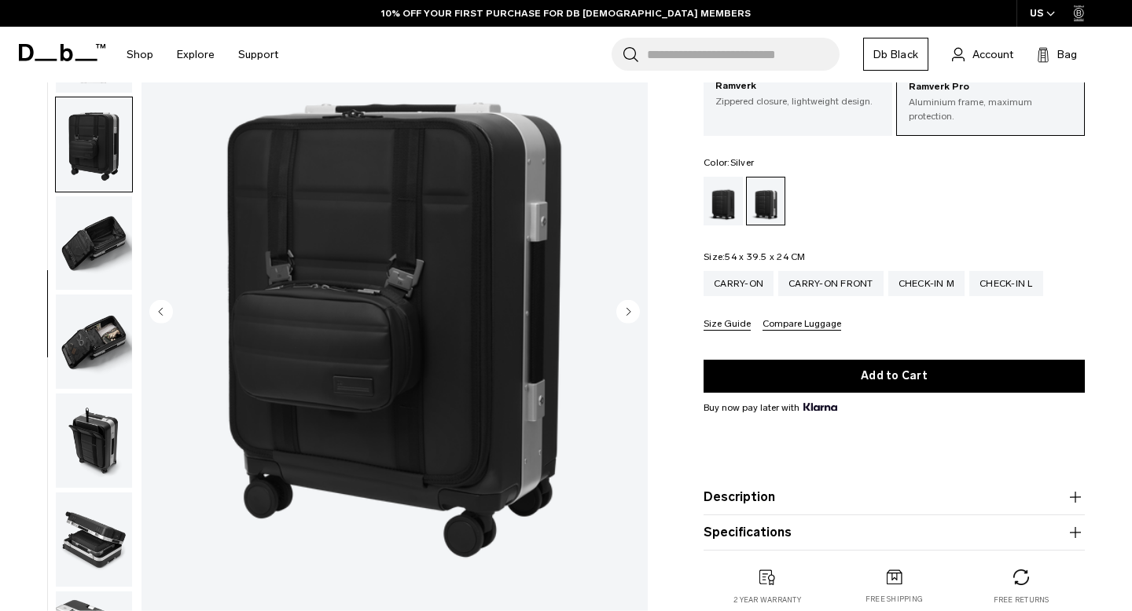
scroll to position [452, 0]
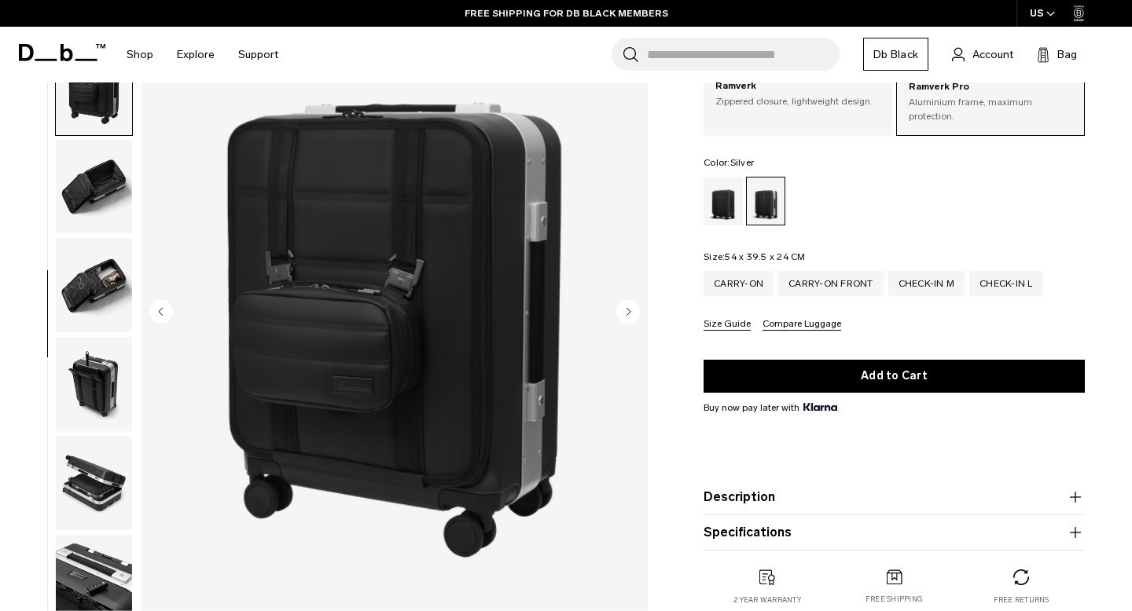
click at [625, 311] on circle "Next slide" at bounding box center [628, 312] width 24 height 24
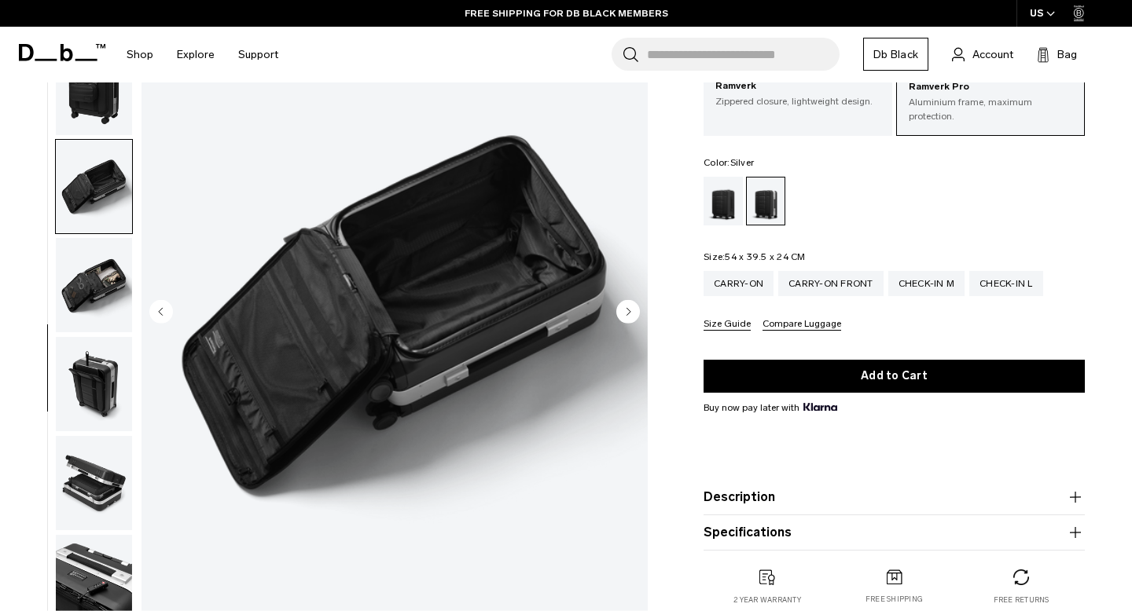
click at [625, 311] on circle "Next slide" at bounding box center [628, 312] width 24 height 24
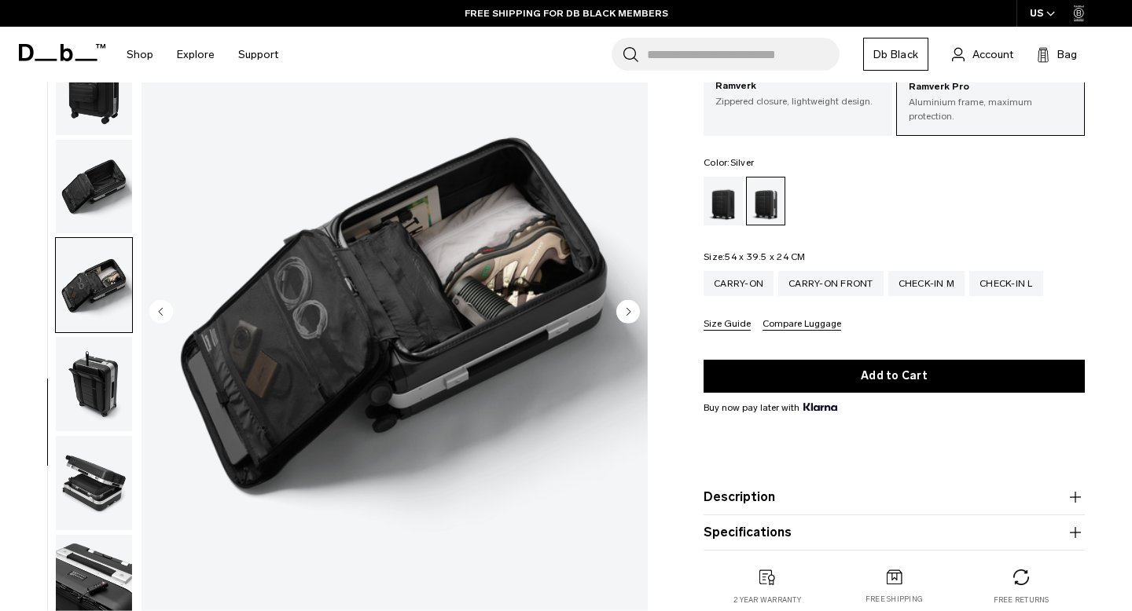
click at [625, 311] on circle "Next slide" at bounding box center [628, 312] width 24 height 24
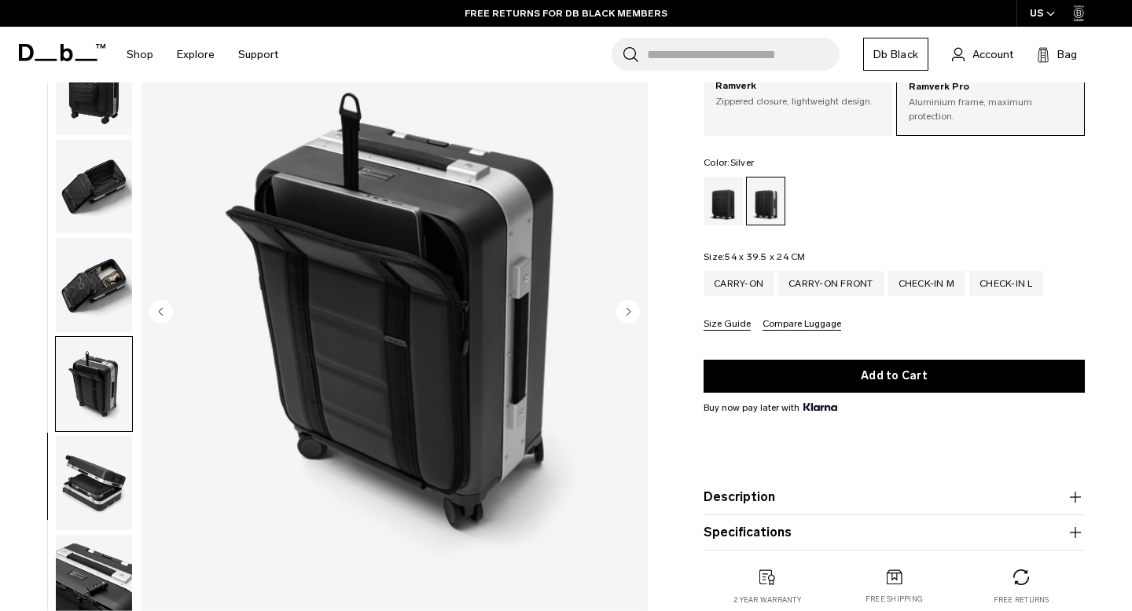
click at [625, 311] on circle "Next slide" at bounding box center [628, 312] width 24 height 24
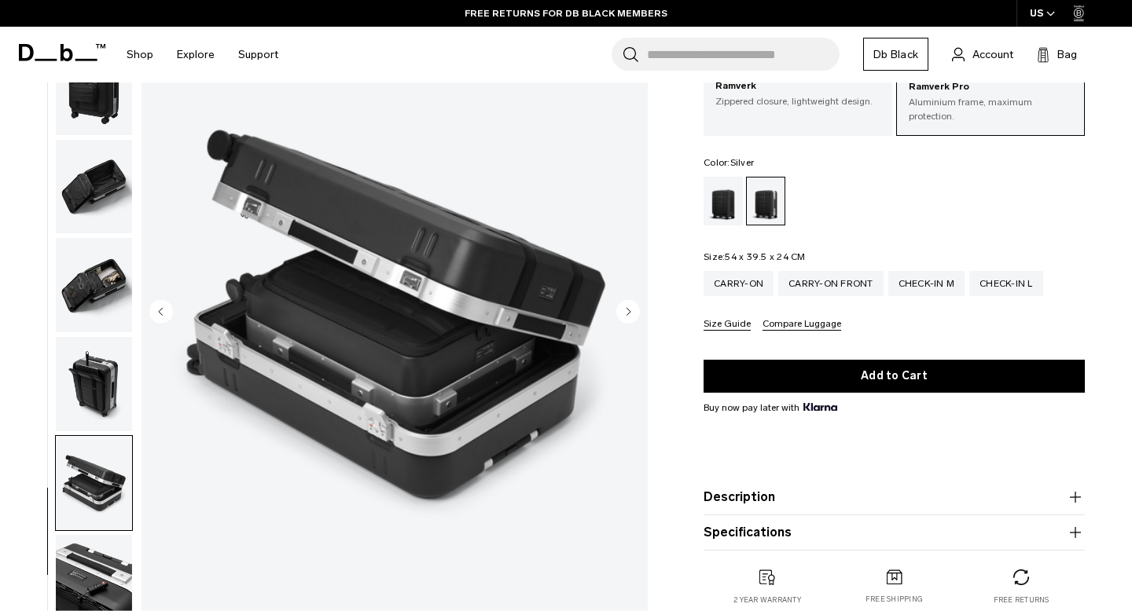
click at [625, 311] on circle "Next slide" at bounding box center [628, 312] width 24 height 24
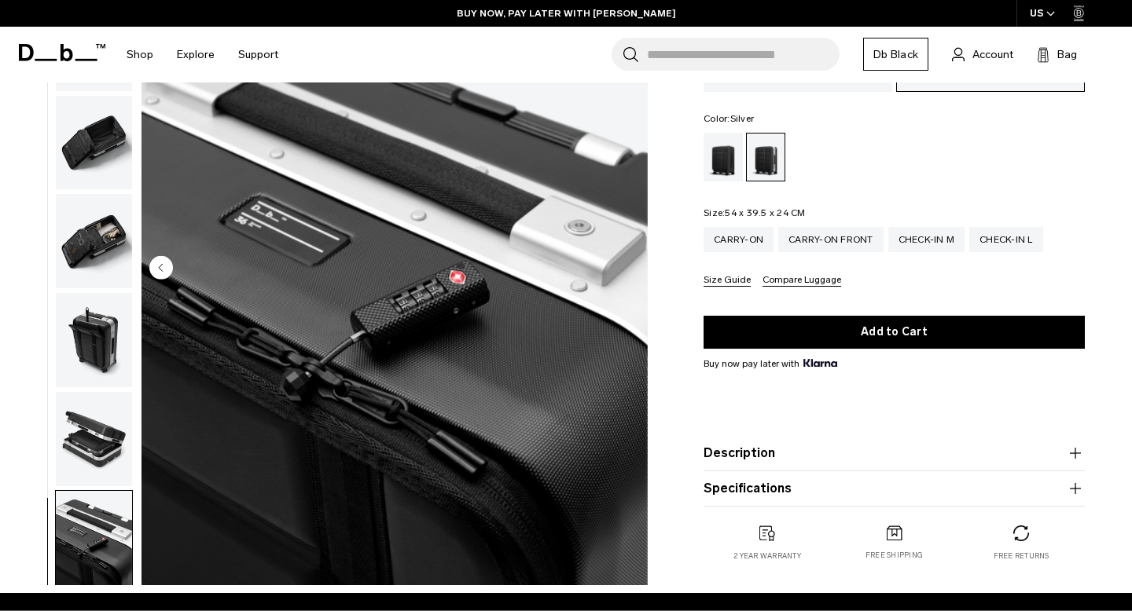
scroll to position [152, 0]
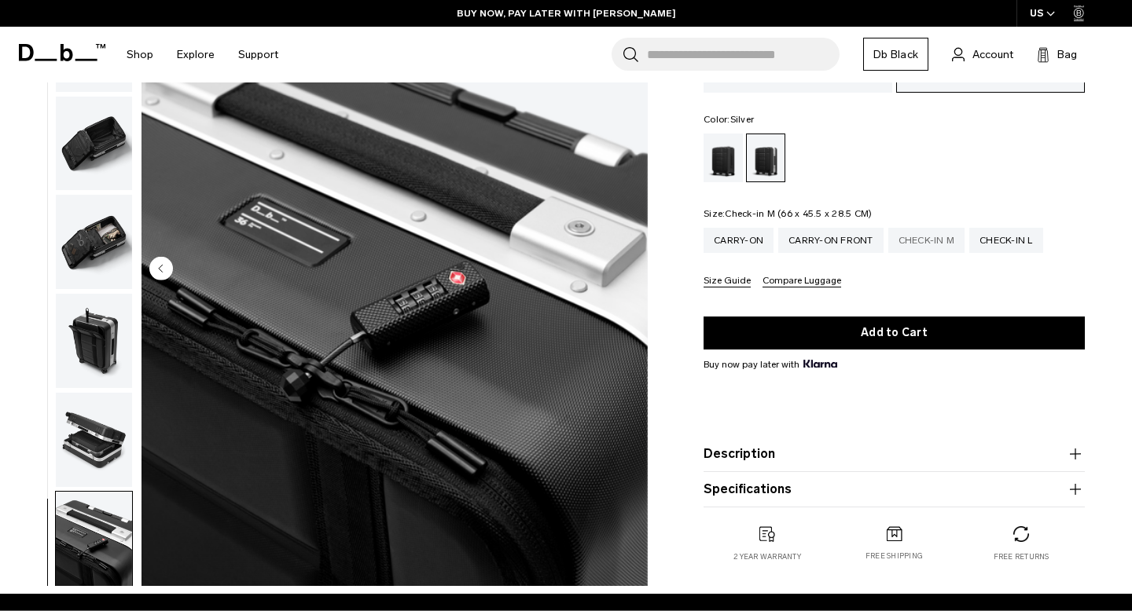
click at [930, 244] on div "Check-in M" at bounding box center [926, 240] width 77 height 25
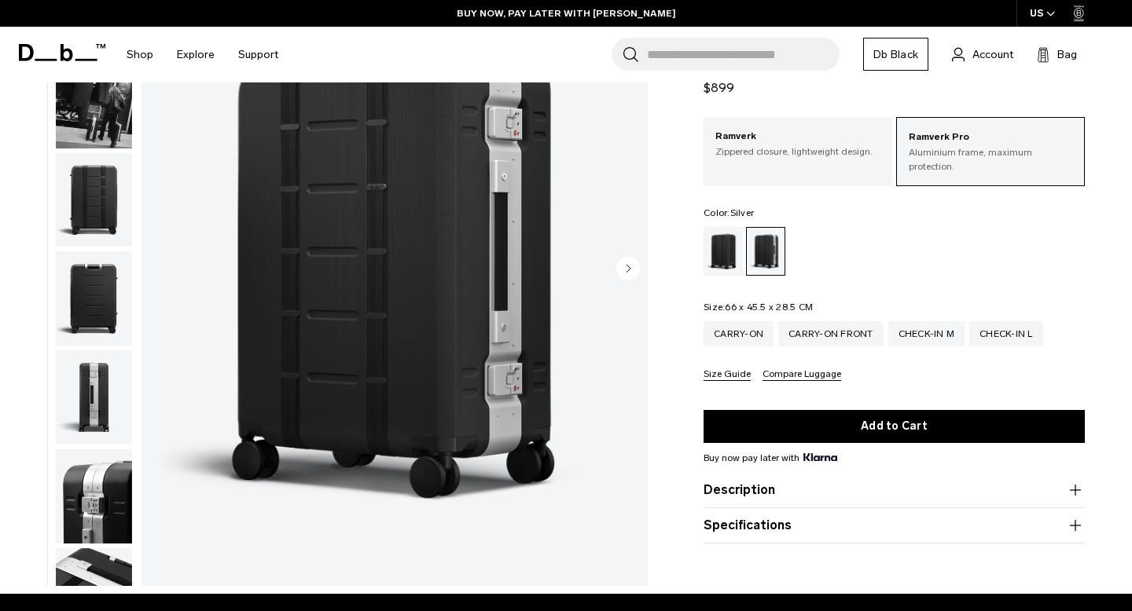
scroll to position [152, 0]
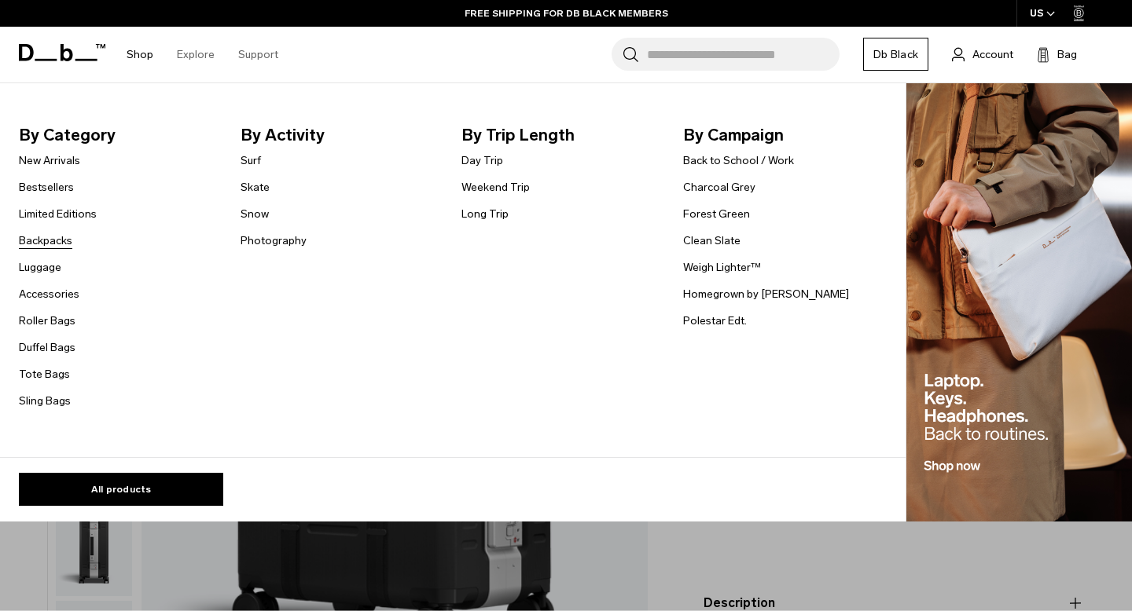
click at [60, 240] on link "Backpacks" at bounding box center [45, 241] width 53 height 17
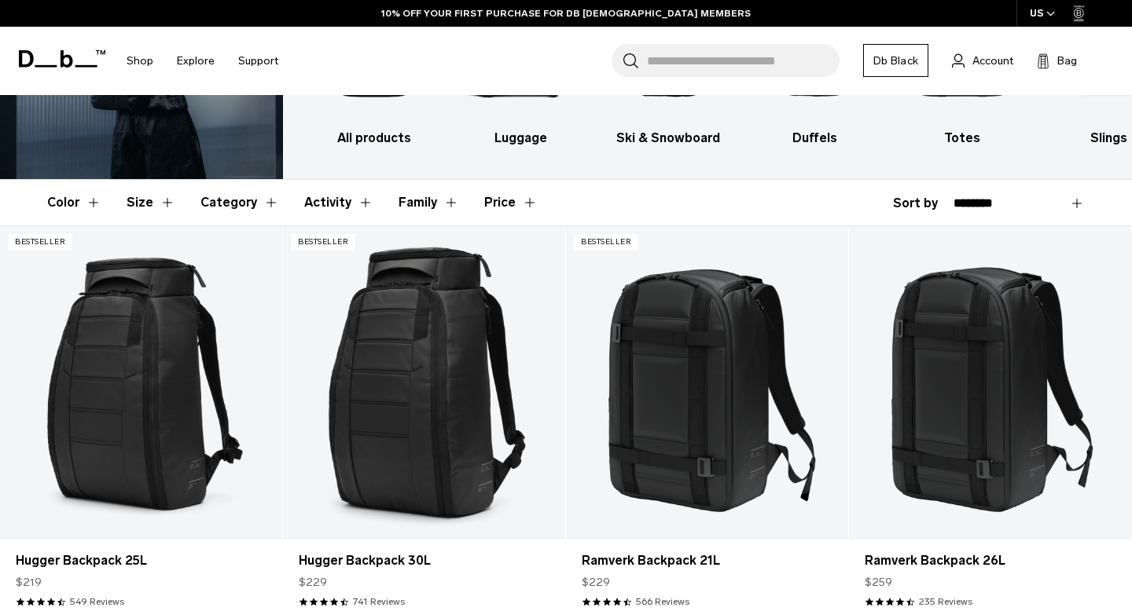
scroll to position [120, 0]
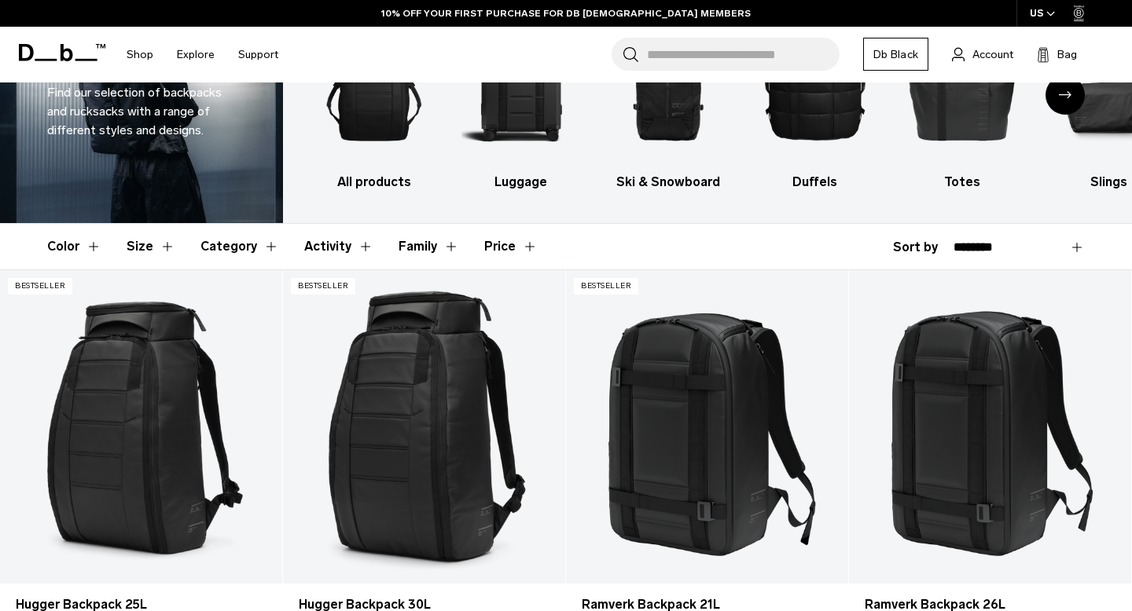
click at [163, 248] on button "Size" at bounding box center [151, 247] width 49 height 46
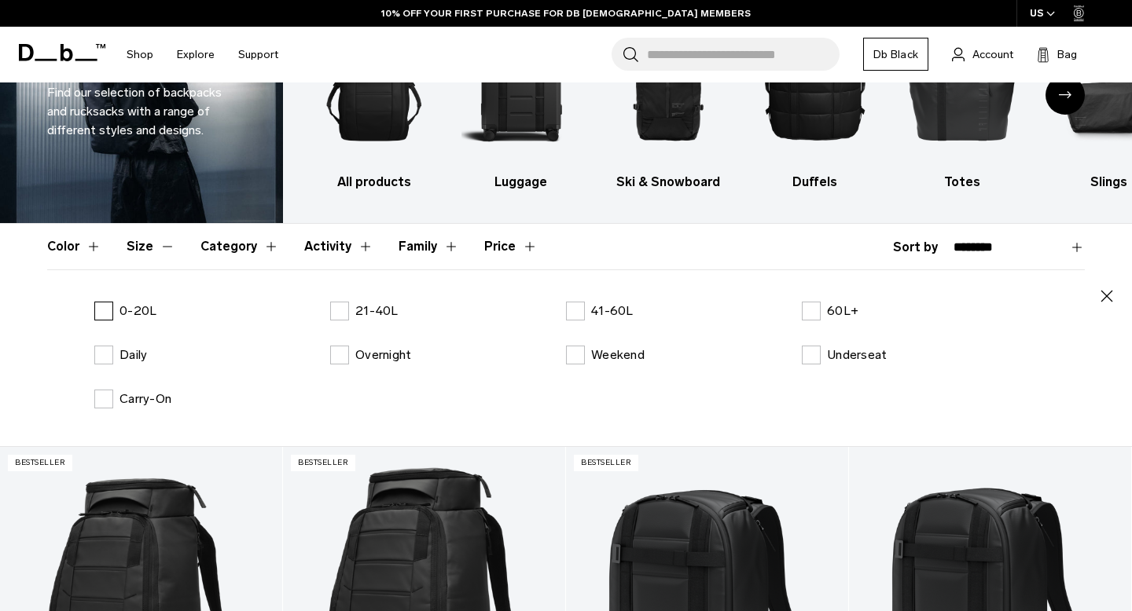
click at [105, 311] on label "0-20L" at bounding box center [125, 311] width 62 height 19
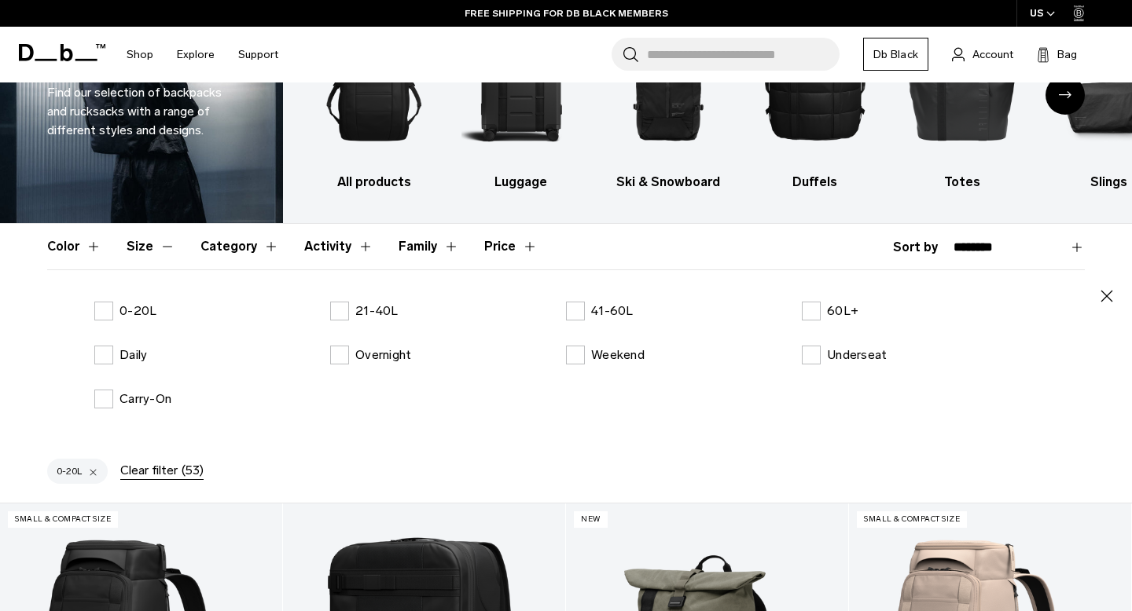
click at [927, 207] on div "All products Luggage Ski & Snowboard Duffels Totes Slings Surf Skate Accessorie…" at bounding box center [707, 92] width 849 height 261
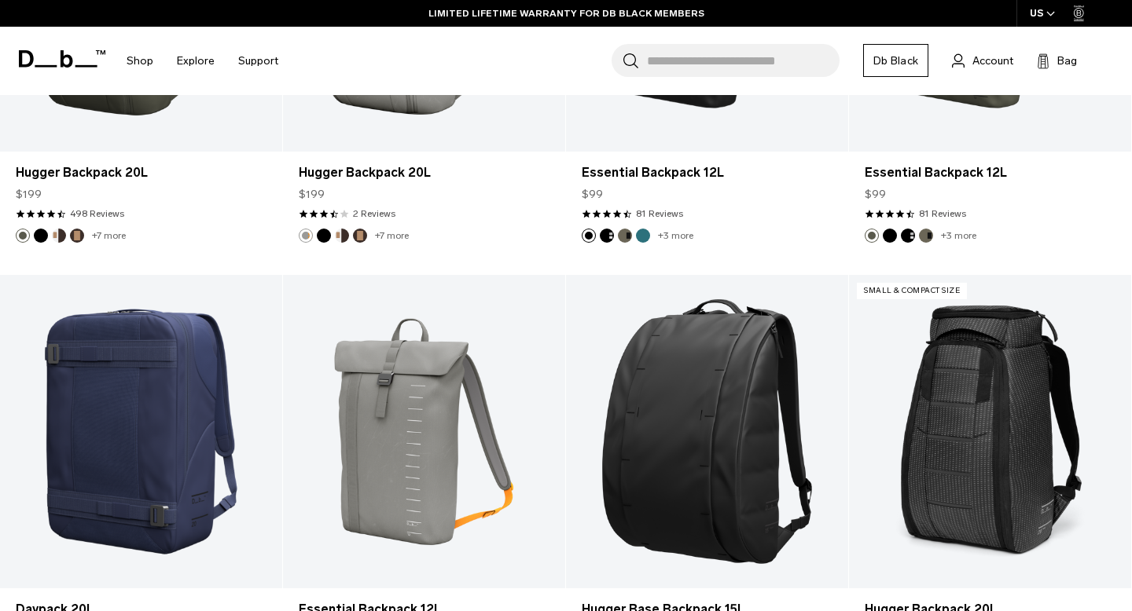
scroll to position [1242, 0]
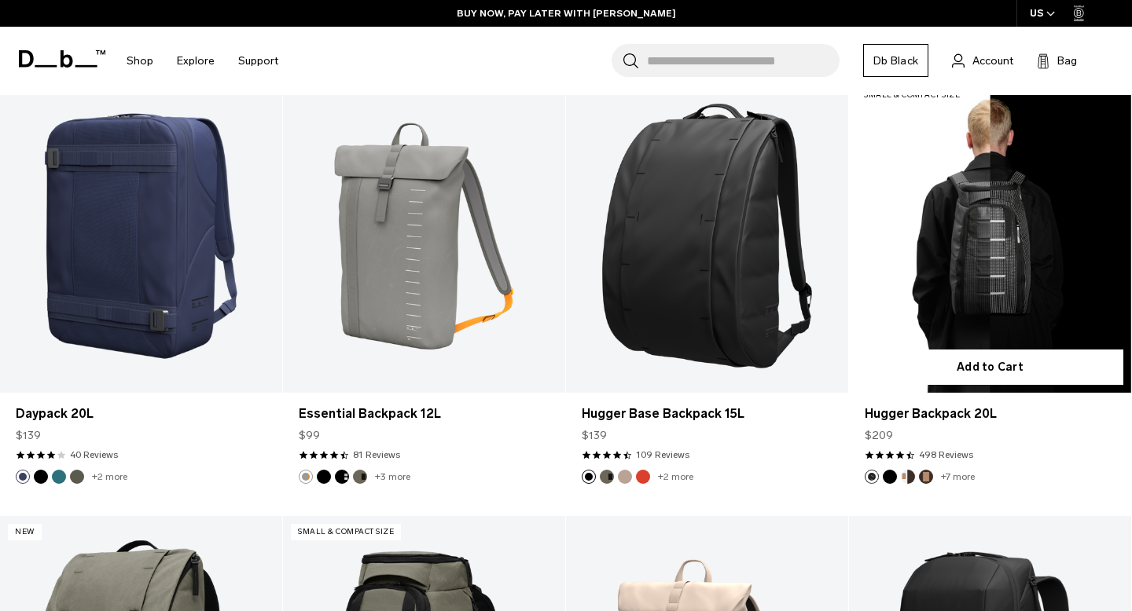
click at [972, 278] on link "Hugger Backpack 20L" at bounding box center [990, 236] width 282 height 314
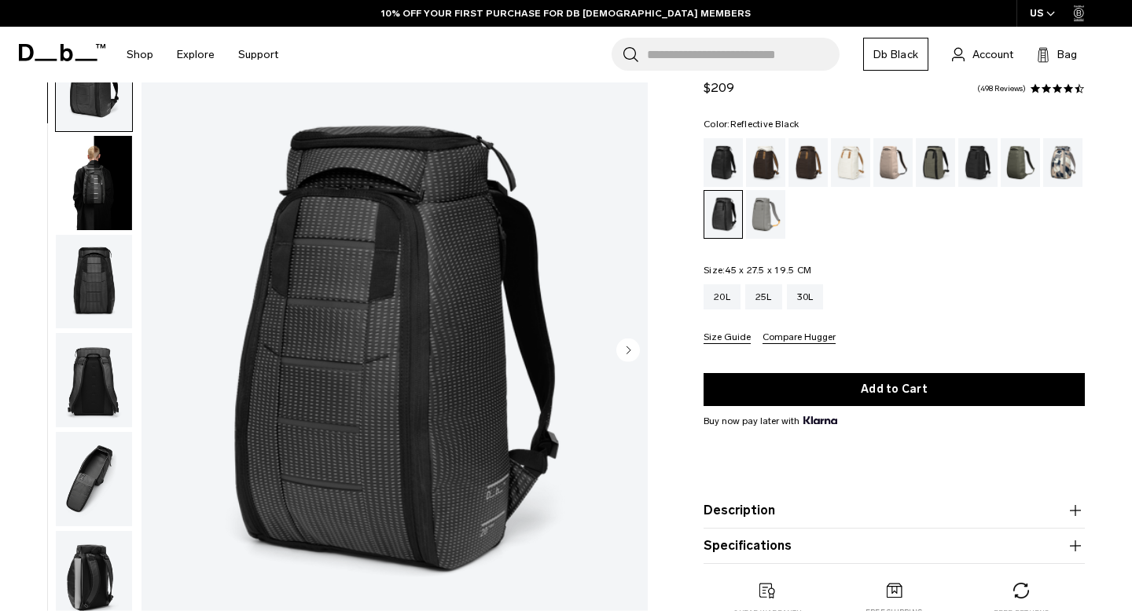
scroll to position [72, 0]
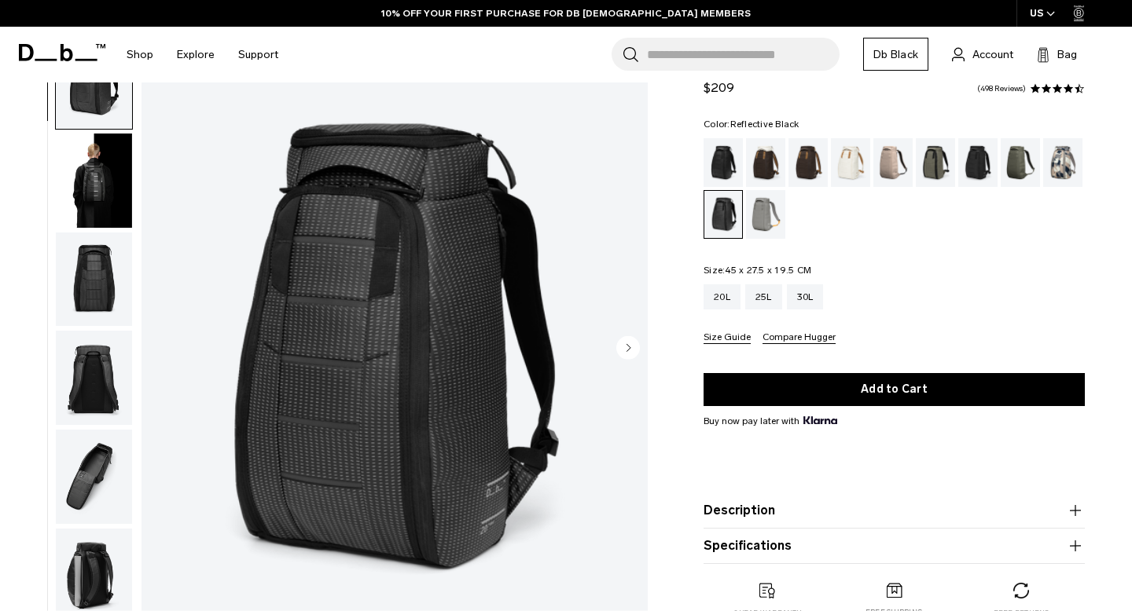
click at [121, 174] on img "button" at bounding box center [94, 181] width 76 height 94
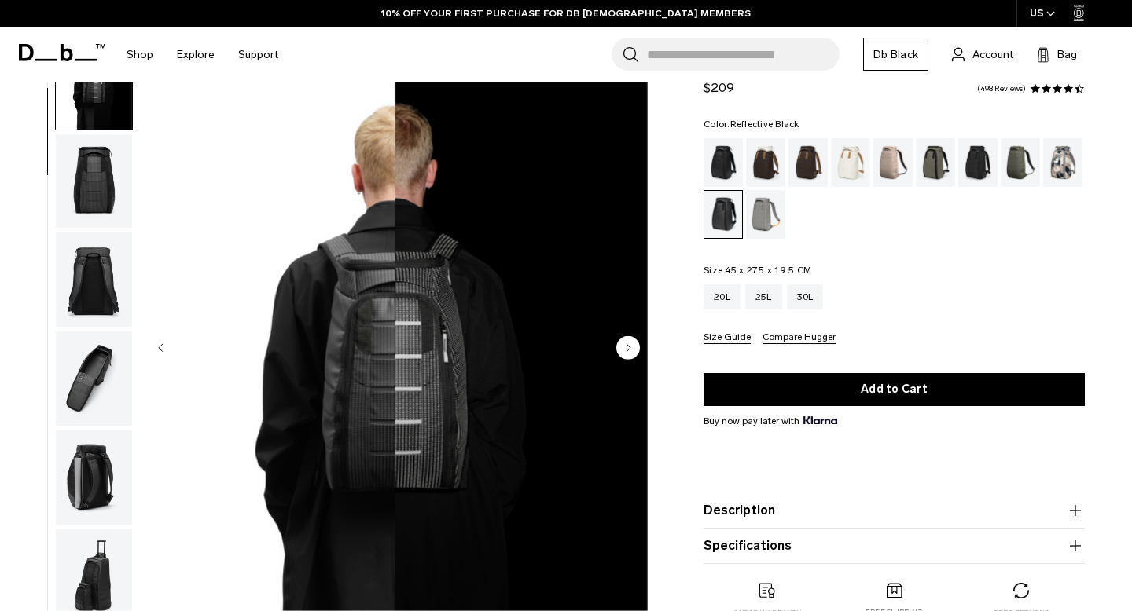
scroll to position [99, 0]
click at [112, 259] on img "button" at bounding box center [94, 279] width 76 height 94
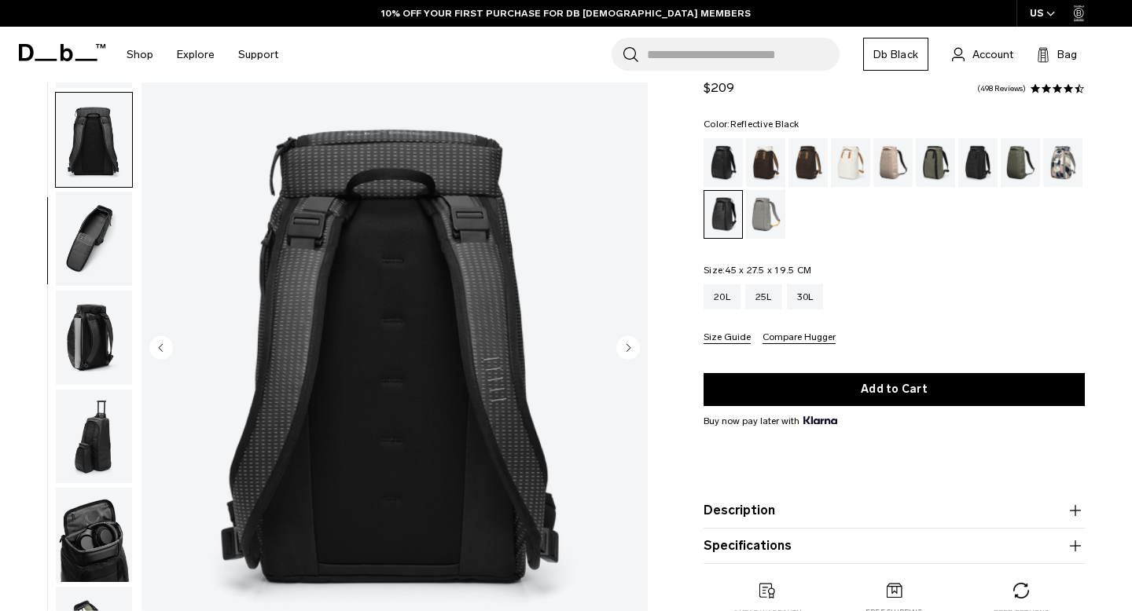
scroll to position [296, 0]
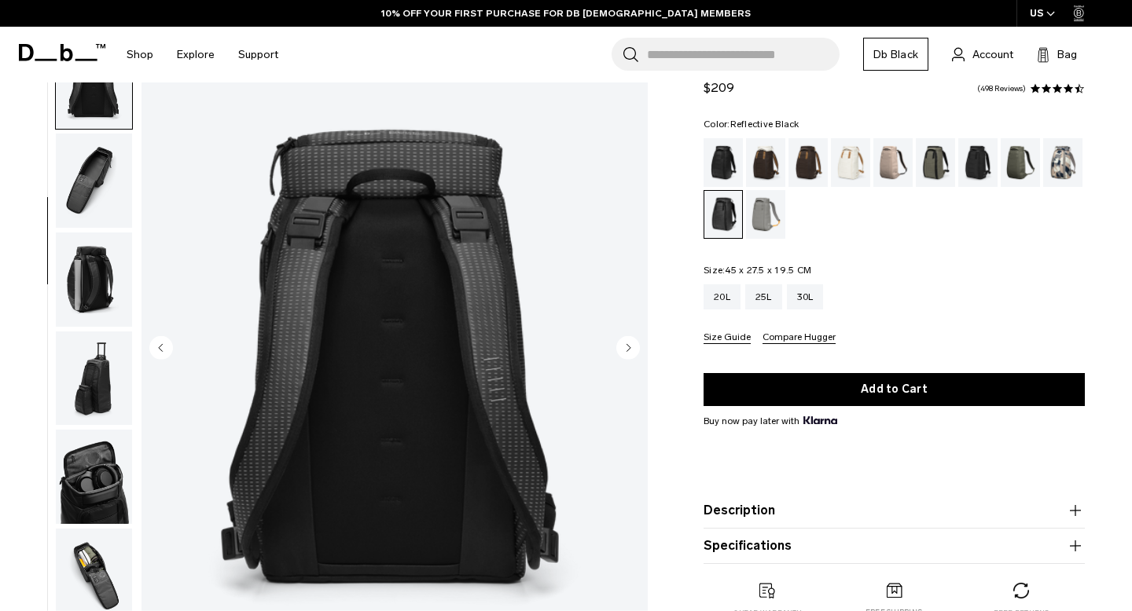
click at [105, 332] on img "button" at bounding box center [94, 379] width 76 height 94
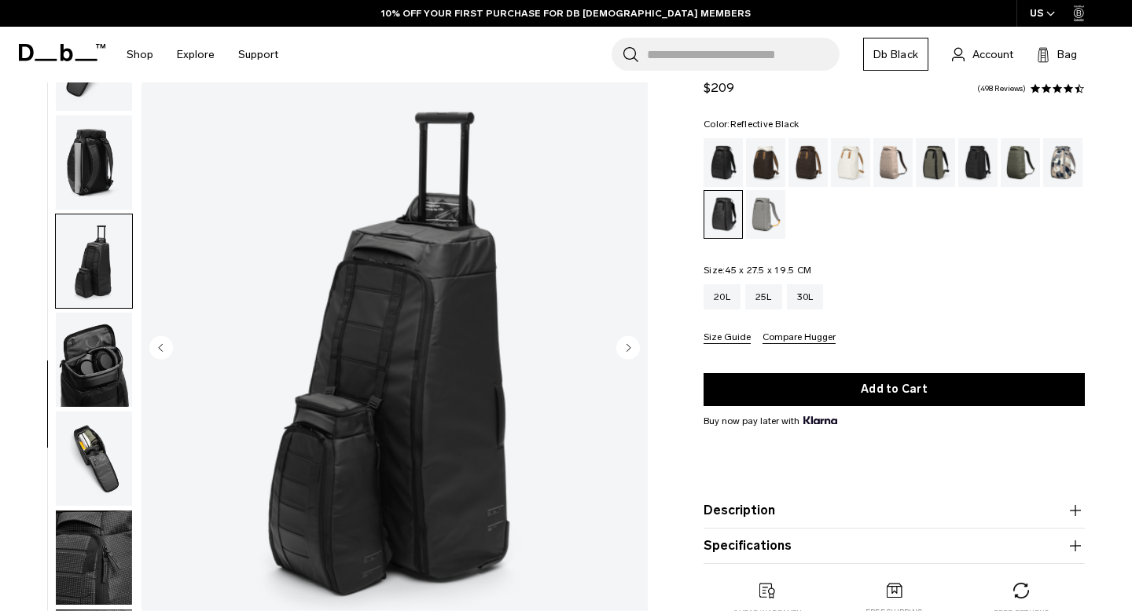
scroll to position [452, 0]
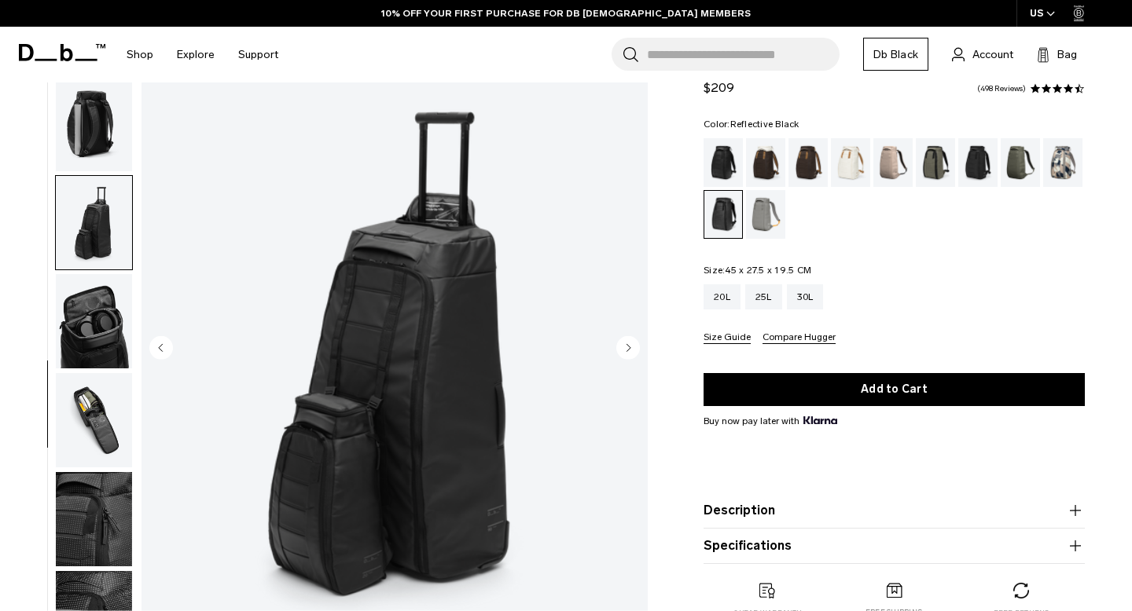
click at [101, 392] on img "button" at bounding box center [94, 420] width 76 height 94
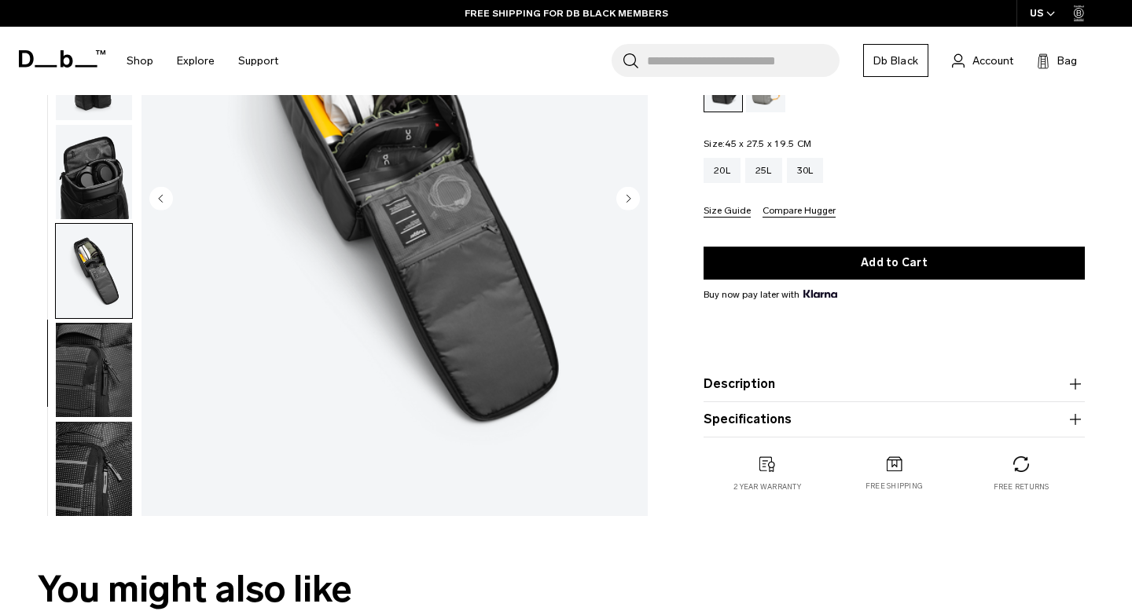
scroll to position [223, 0]
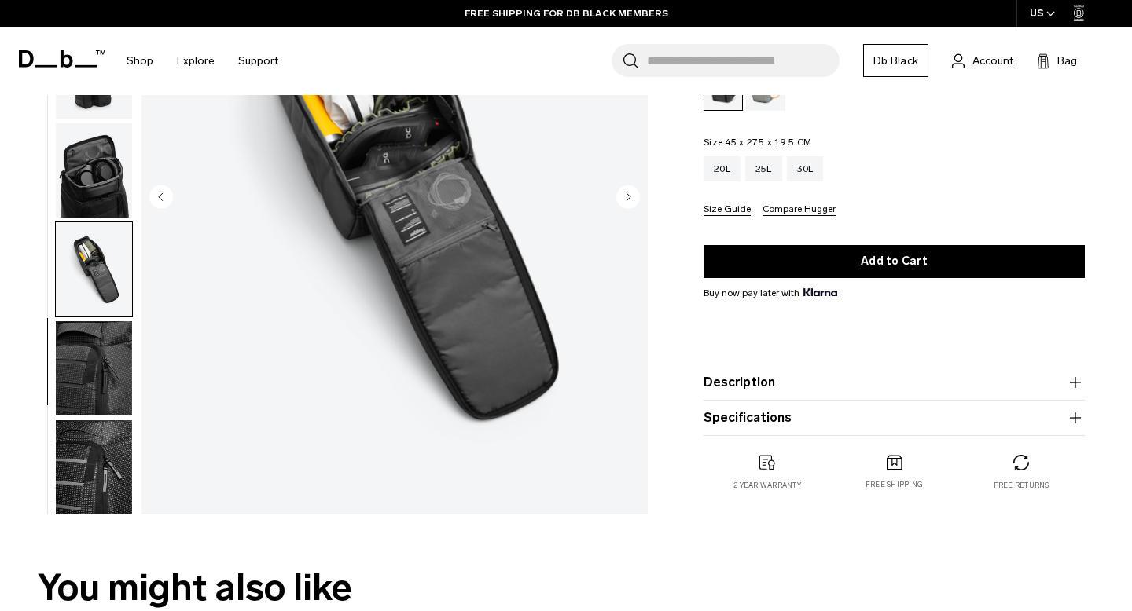
click at [101, 392] on img "button" at bounding box center [94, 368] width 76 height 94
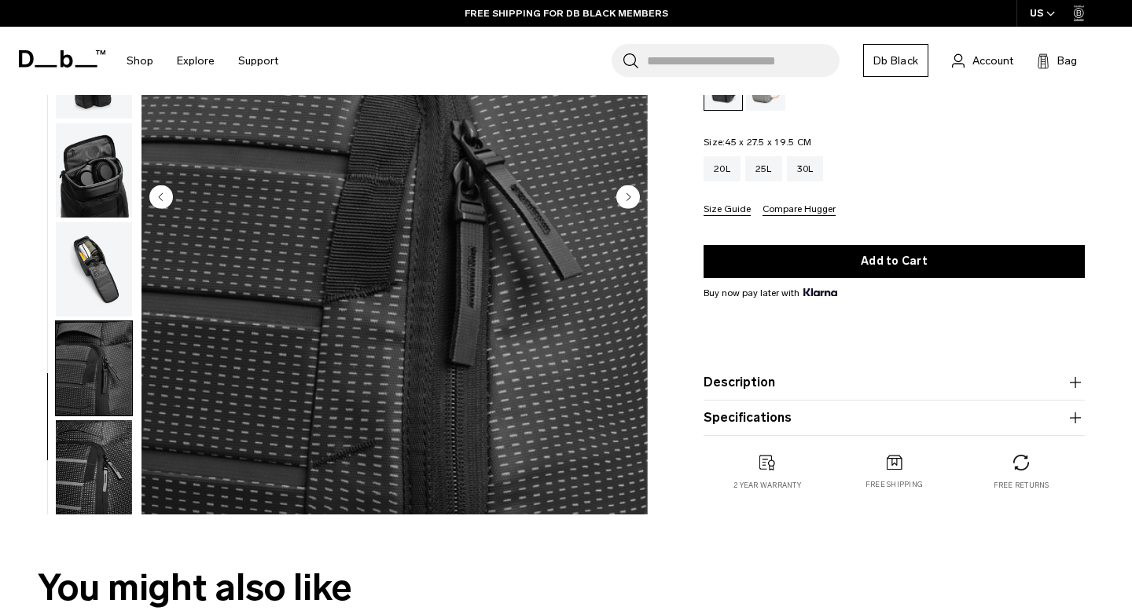
click at [105, 464] on img "button" at bounding box center [94, 467] width 76 height 94
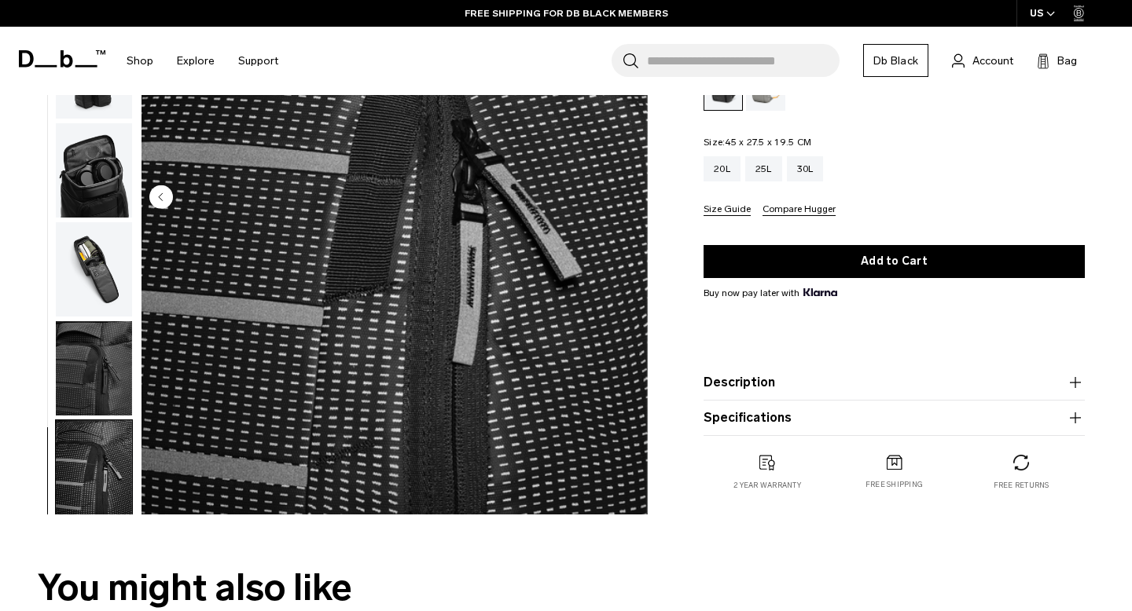
click at [713, 386] on button "Description" at bounding box center [893, 382] width 381 height 19
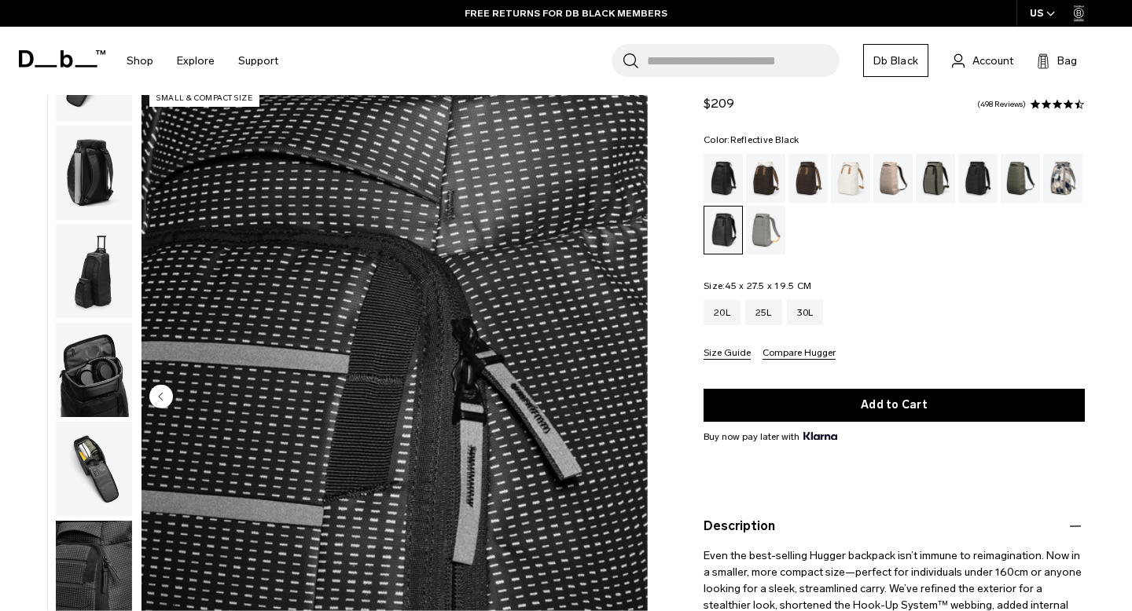
scroll to position [0, 0]
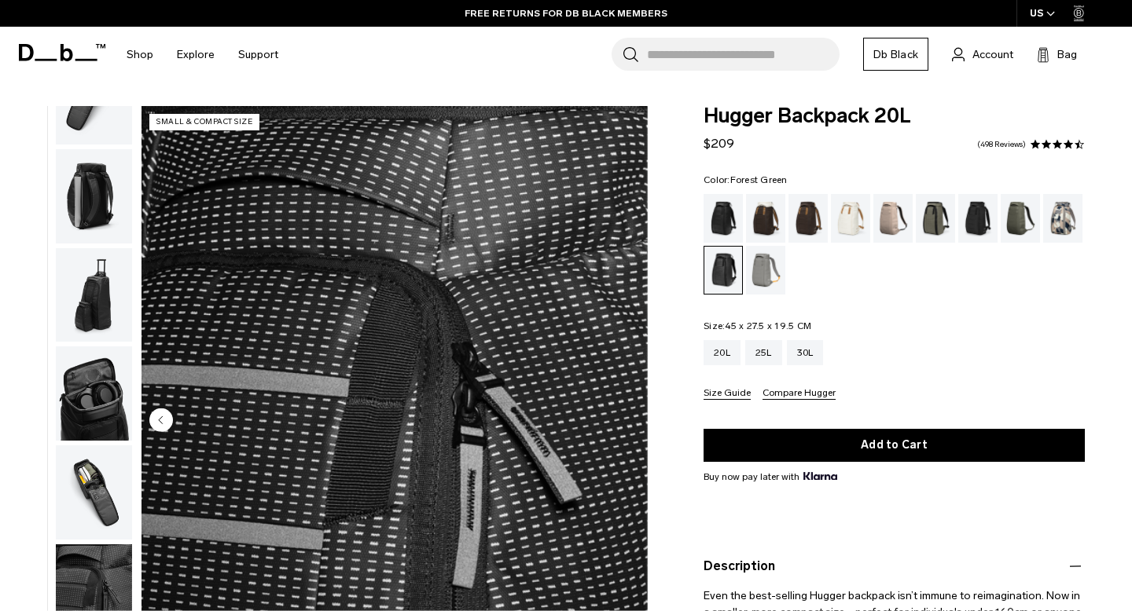
click at [930, 209] on div "Forest Green" at bounding box center [935, 218] width 40 height 49
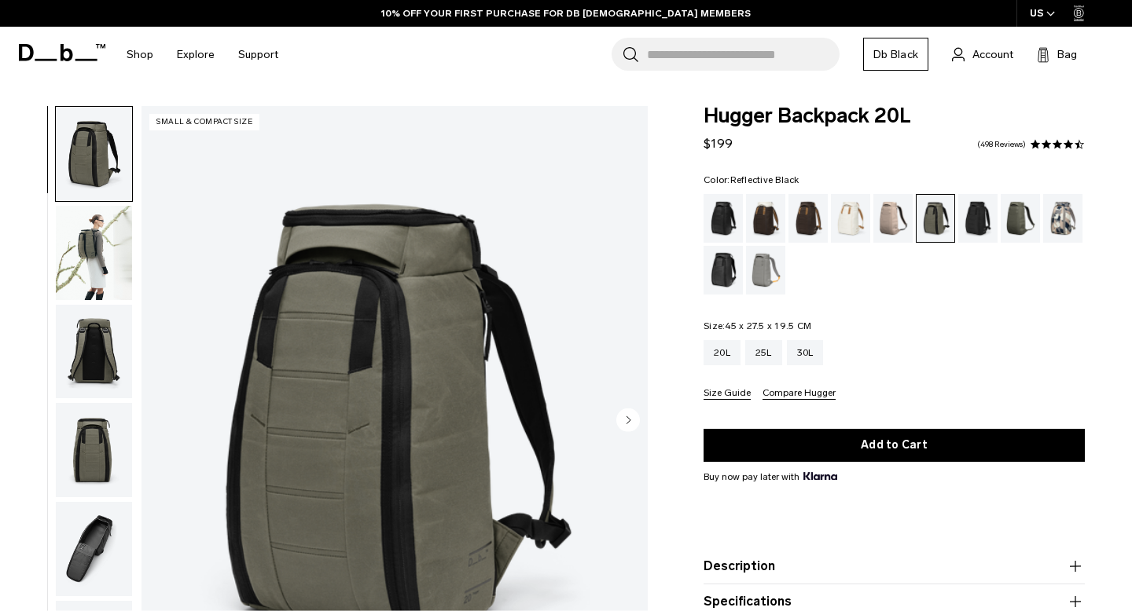
click at [716, 260] on div "Reflective Black" at bounding box center [723, 270] width 40 height 49
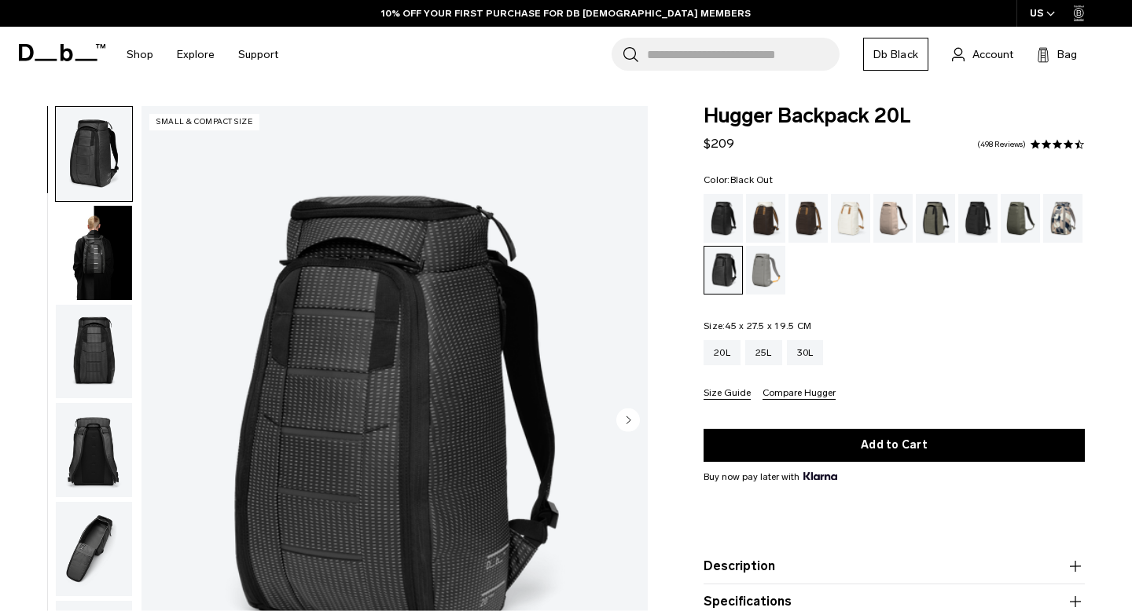
click at [716, 222] on div "Black Out" at bounding box center [723, 218] width 40 height 49
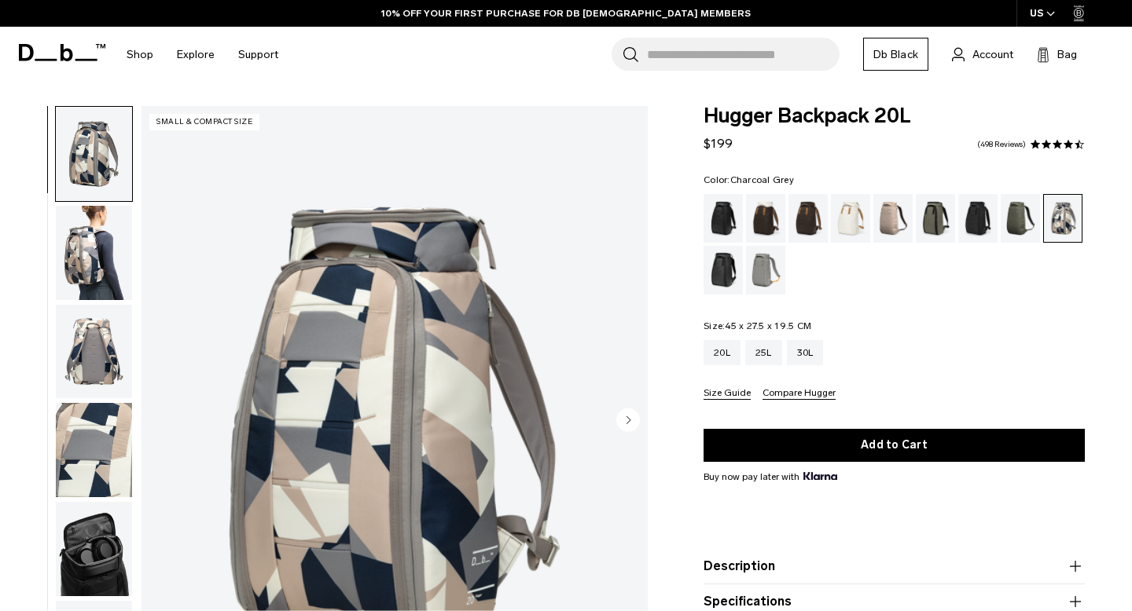
click at [982, 216] on div "Charcoal Grey" at bounding box center [978, 218] width 40 height 49
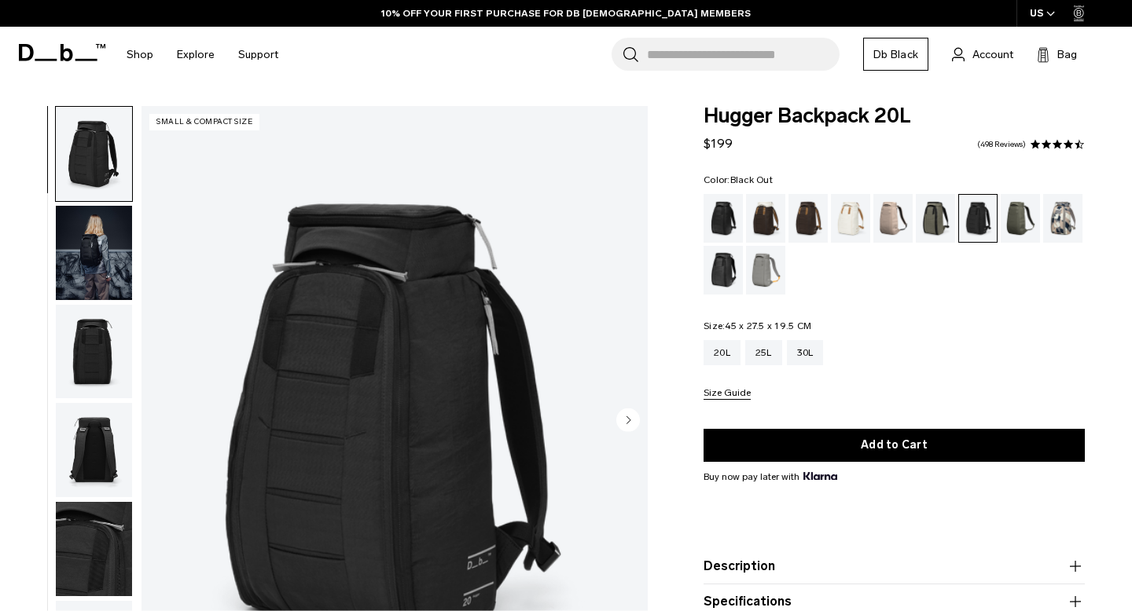
click at [717, 223] on div "Black Out" at bounding box center [723, 218] width 40 height 49
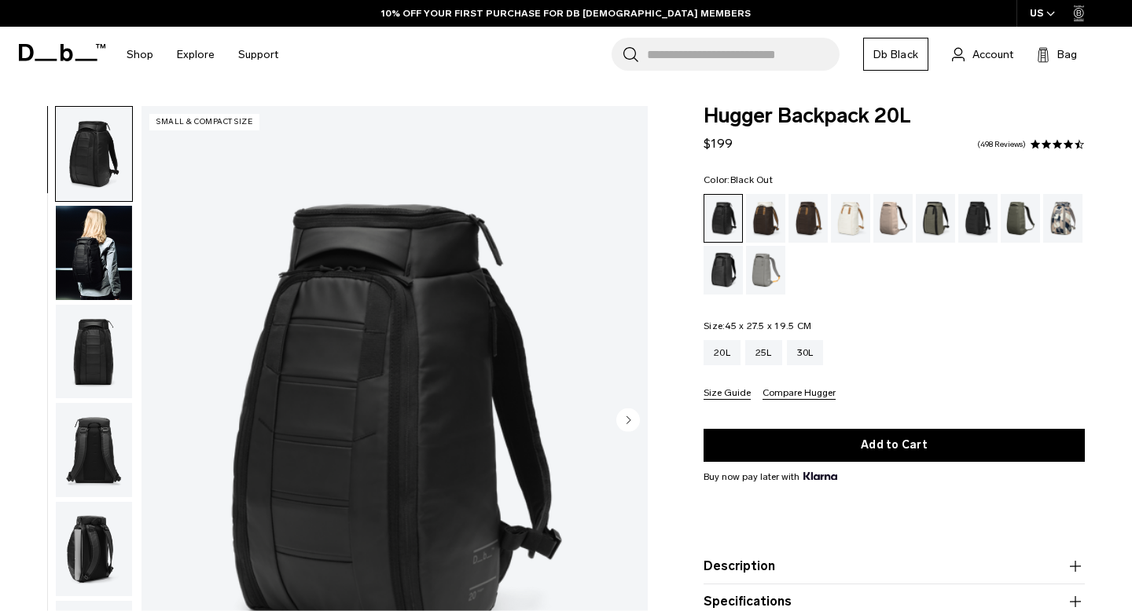
click at [108, 243] on img "button" at bounding box center [94, 253] width 76 height 94
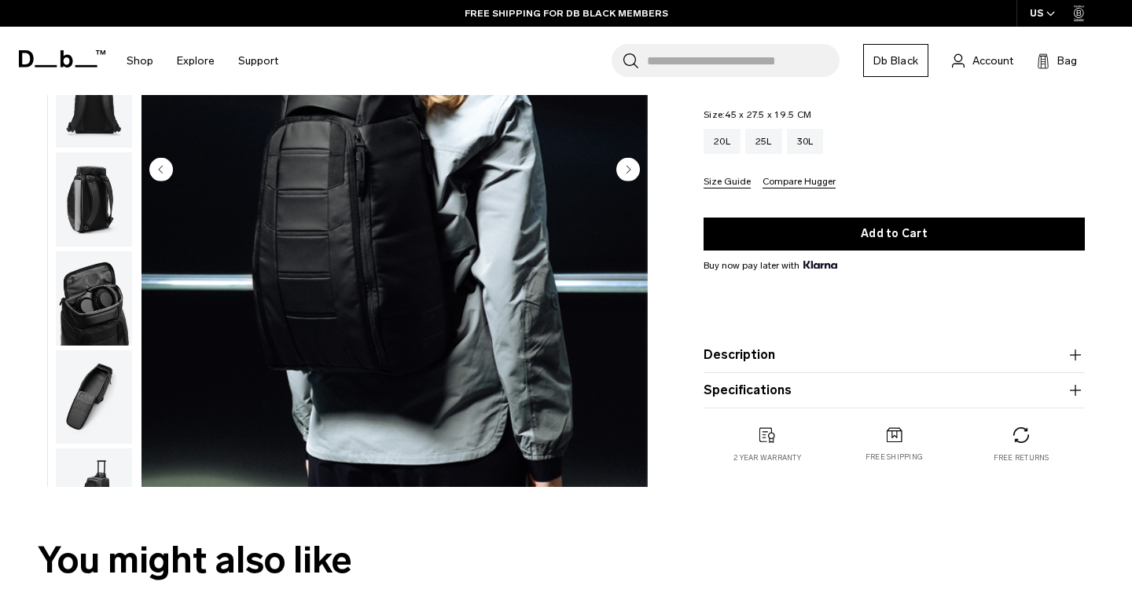
scroll to position [250, 0]
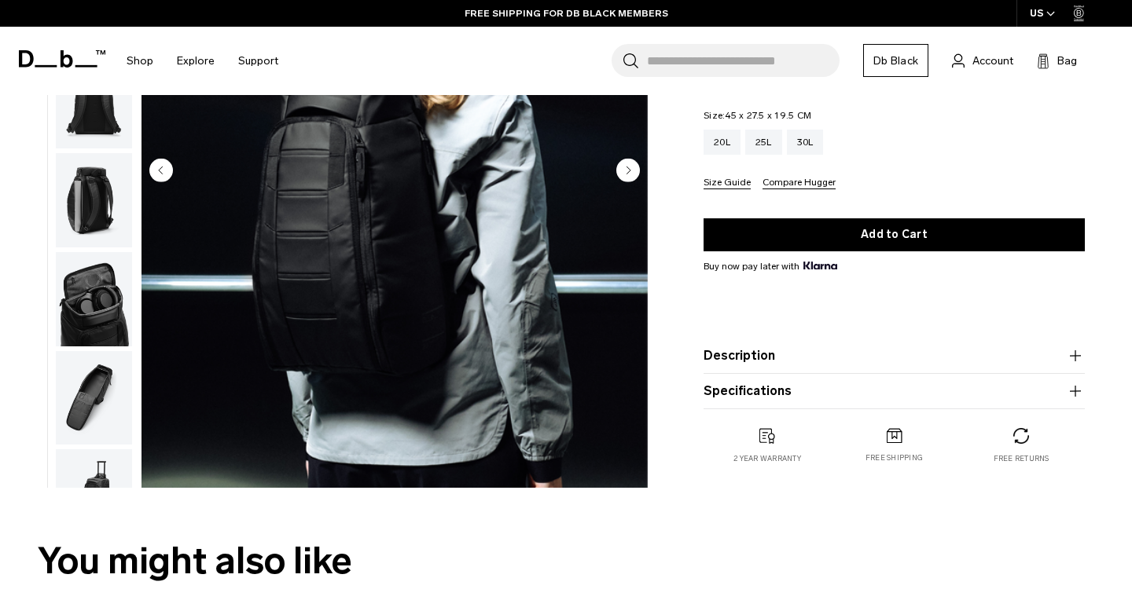
click at [622, 171] on circle "Next slide" at bounding box center [628, 171] width 24 height 24
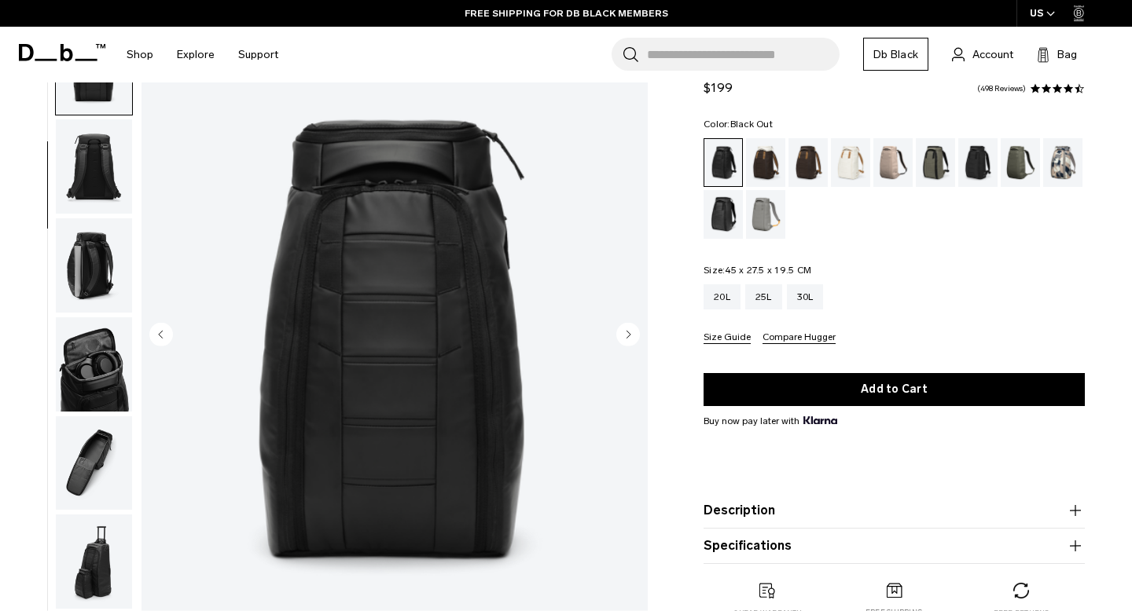
scroll to position [69, 0]
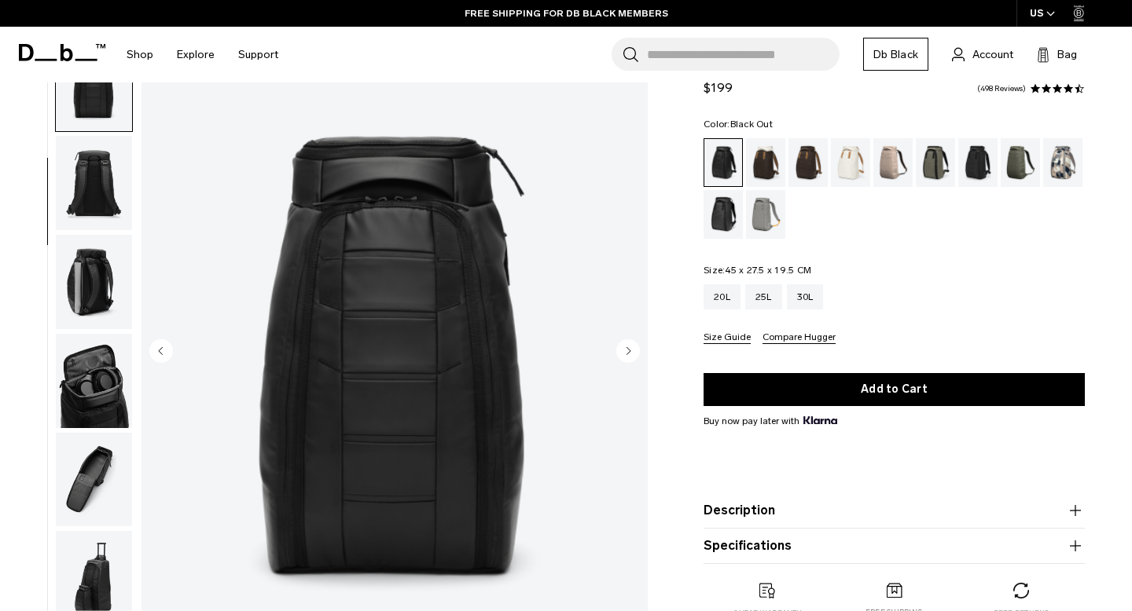
click at [637, 350] on circle "Next slide" at bounding box center [628, 351] width 24 height 24
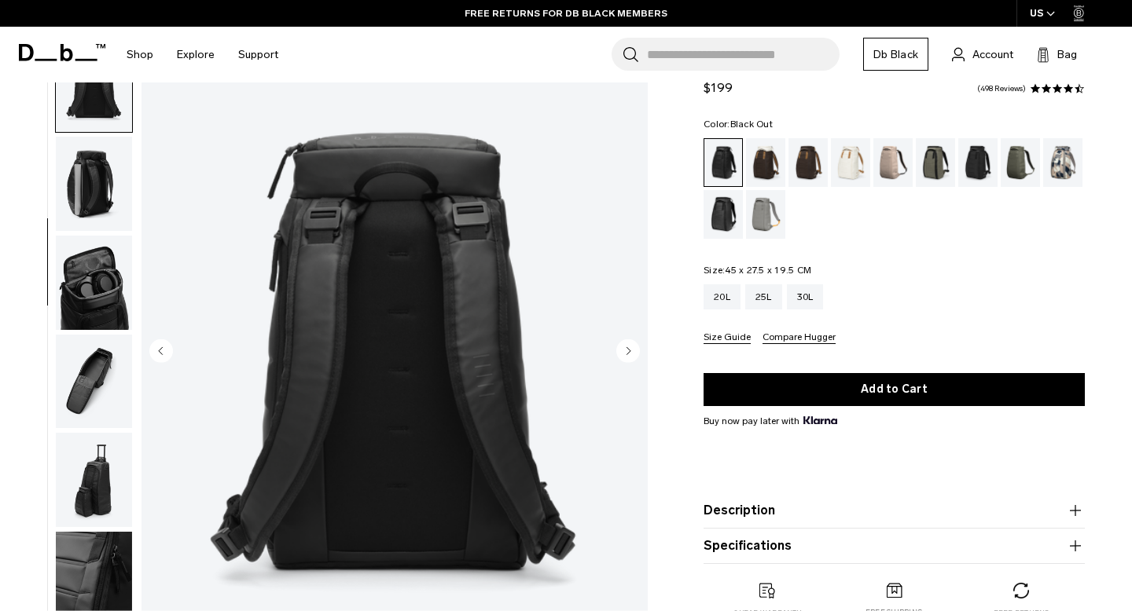
click at [637, 350] on circle "Next slide" at bounding box center [628, 351] width 24 height 24
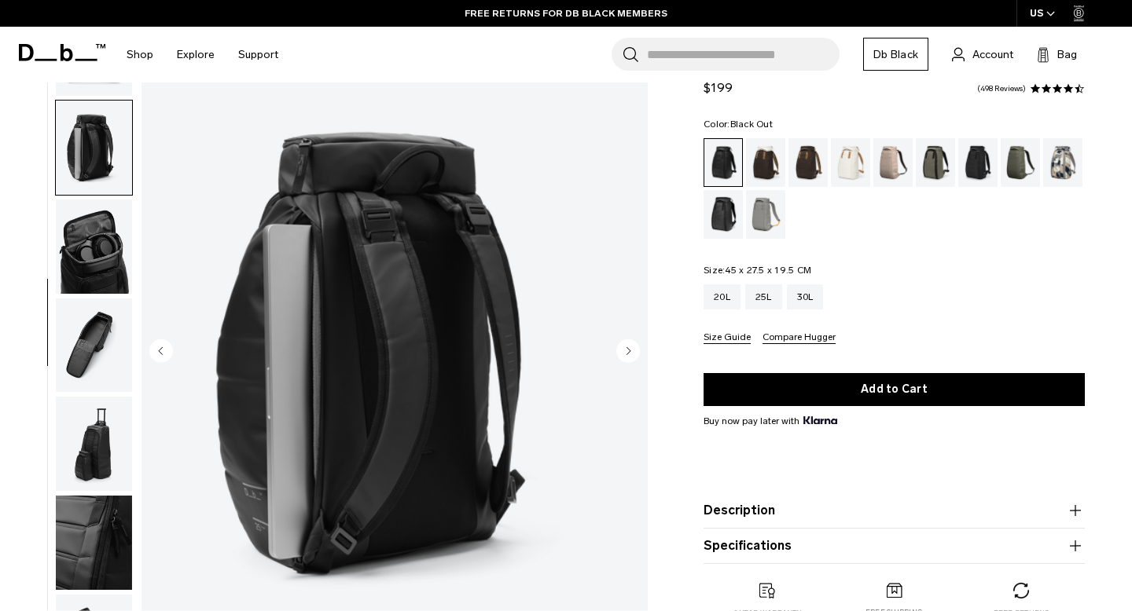
scroll to position [354, 0]
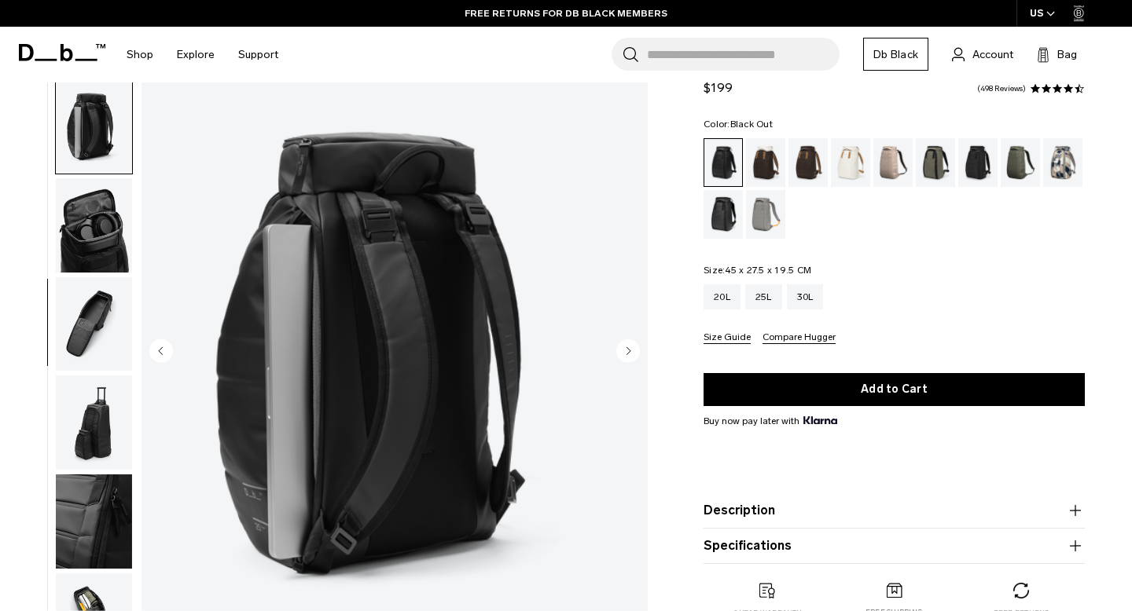
click at [637, 350] on circle "Next slide" at bounding box center [628, 351] width 24 height 24
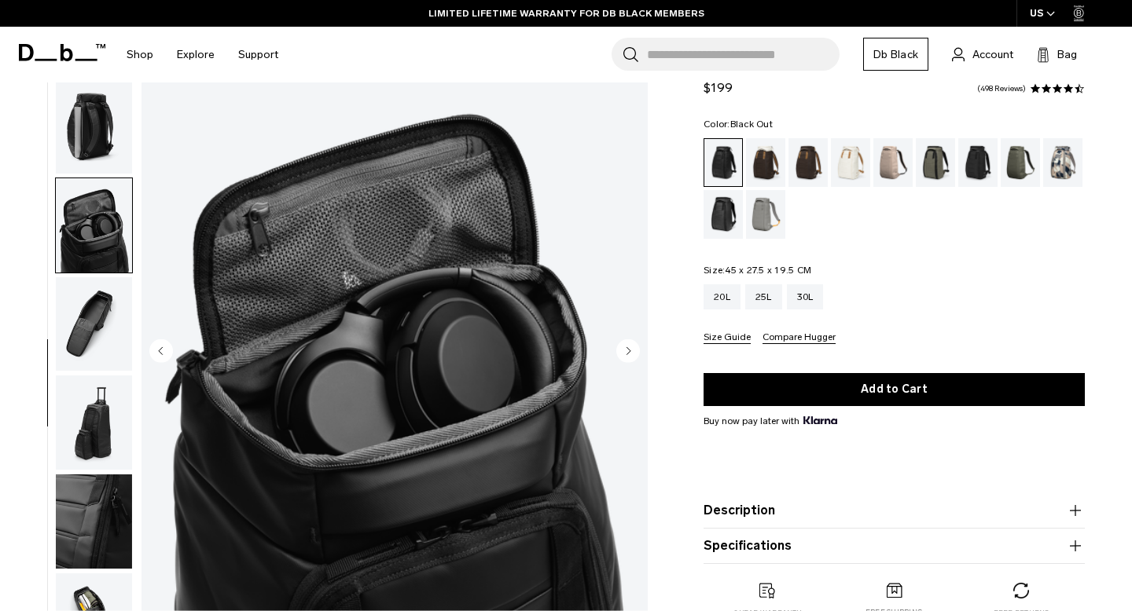
click at [633, 351] on circle "Next slide" at bounding box center [628, 351] width 24 height 24
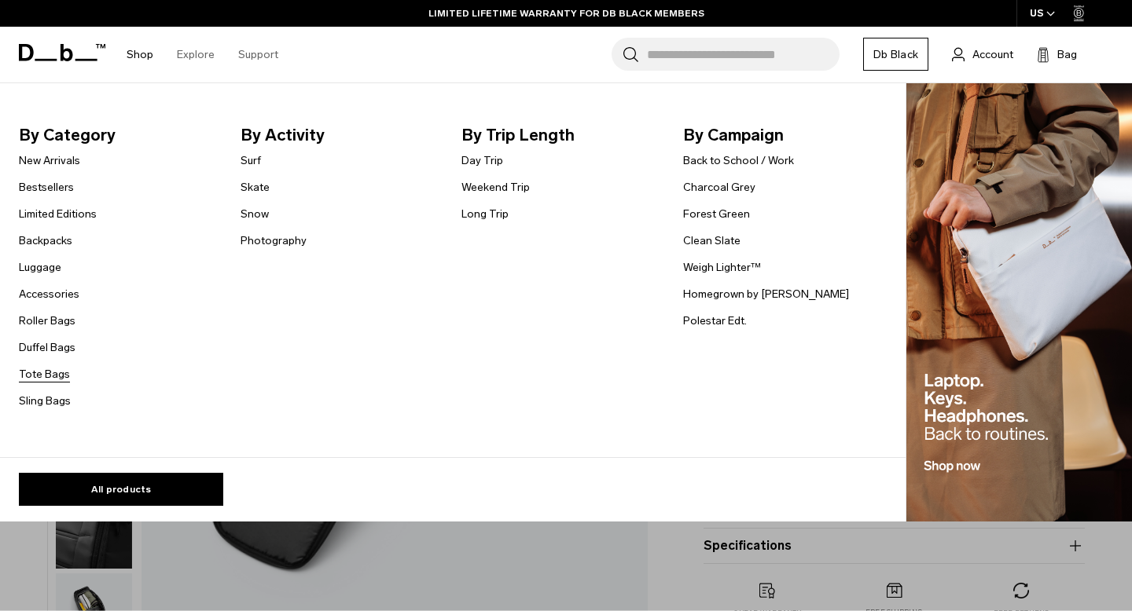
click at [57, 371] on link "Tote Bags" at bounding box center [44, 374] width 51 height 17
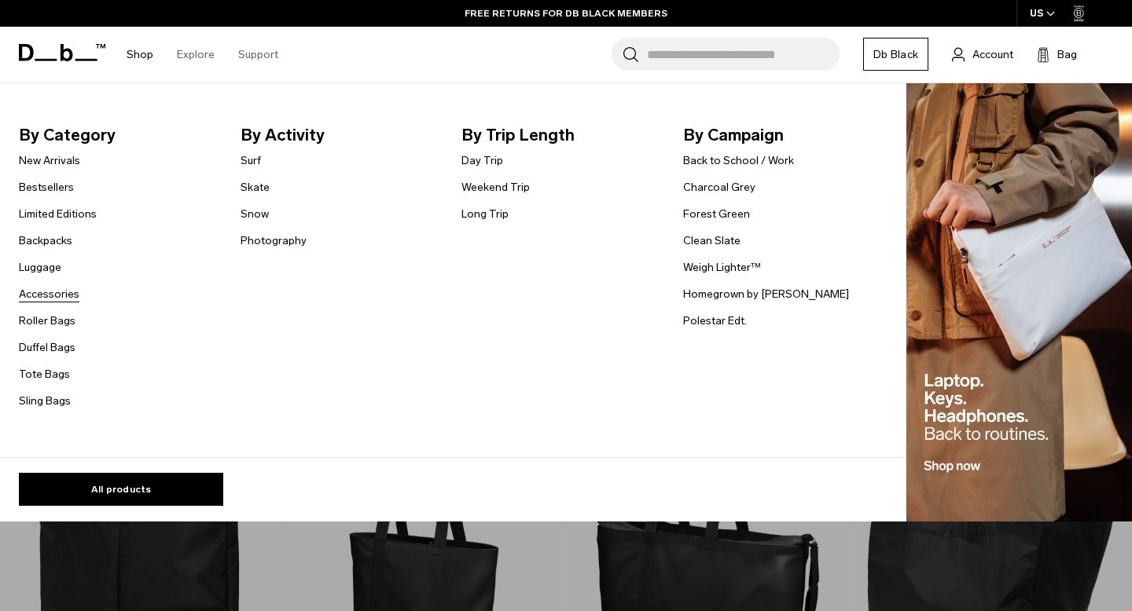
click at [63, 292] on link "Accessories" at bounding box center [49, 294] width 61 height 17
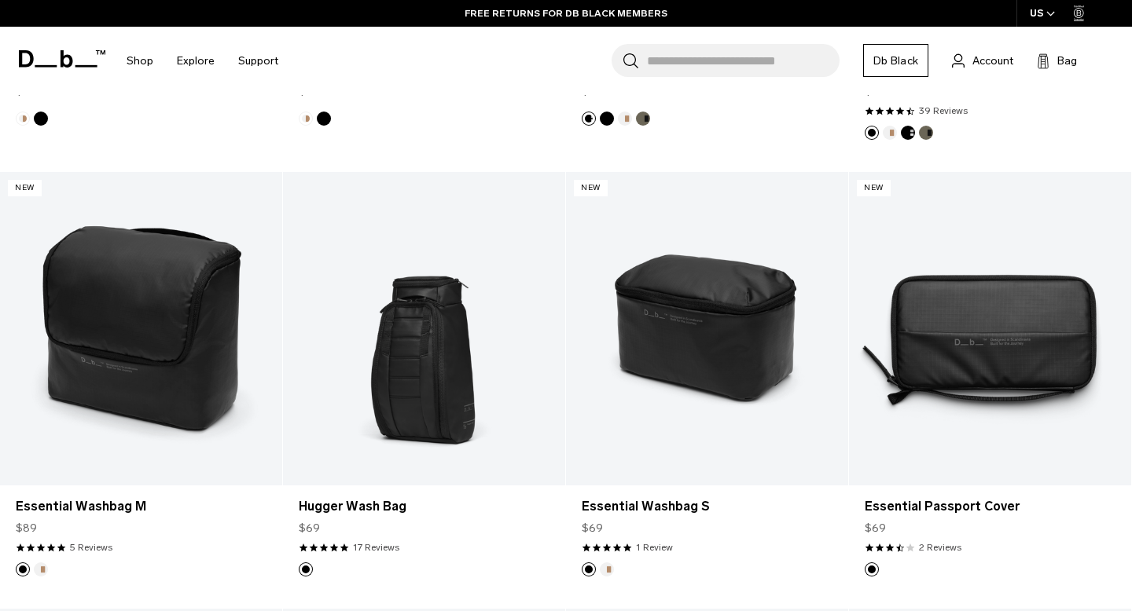
scroll to position [1964, 0]
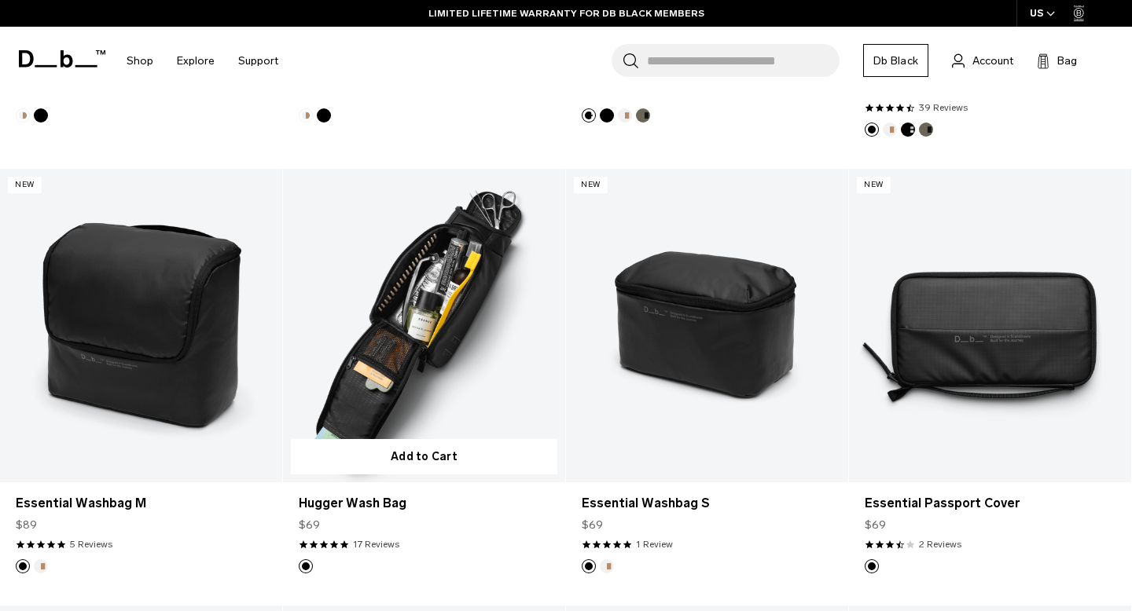
click at [460, 348] on link "Hugger Wash Bag" at bounding box center [424, 326] width 282 height 314
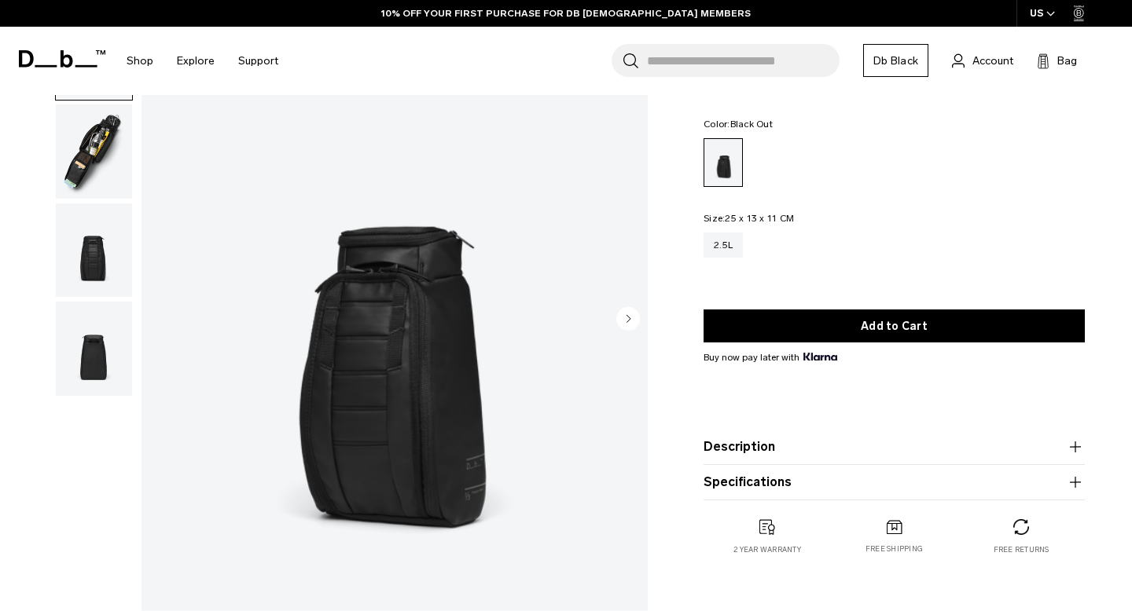
scroll to position [103, 0]
click at [631, 321] on circle "Next slide" at bounding box center [628, 318] width 24 height 24
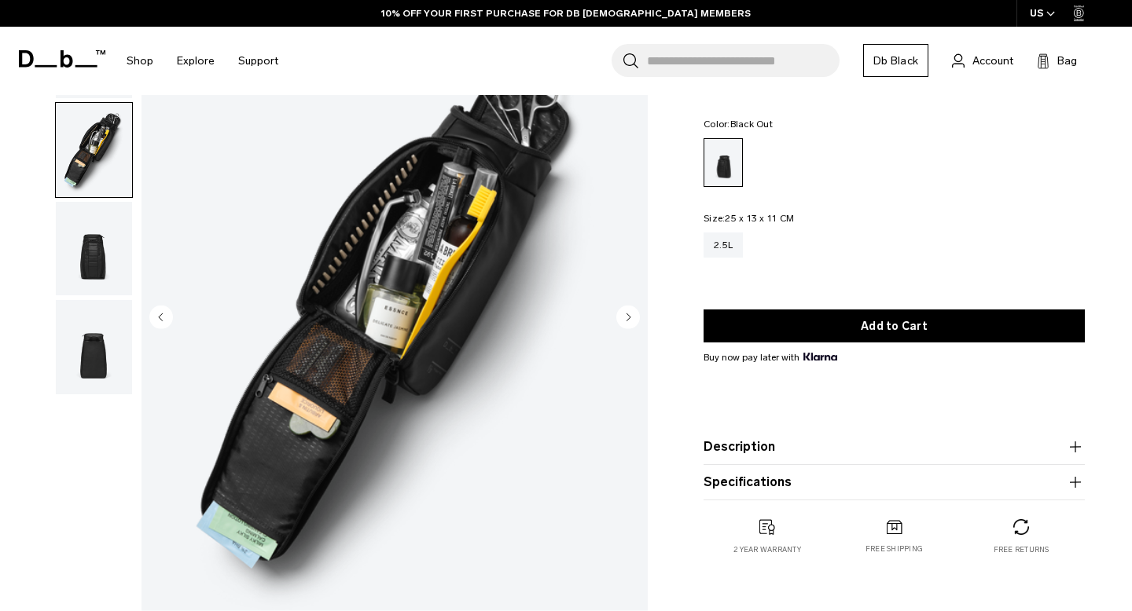
click at [631, 321] on circle "Next slide" at bounding box center [628, 318] width 24 height 24
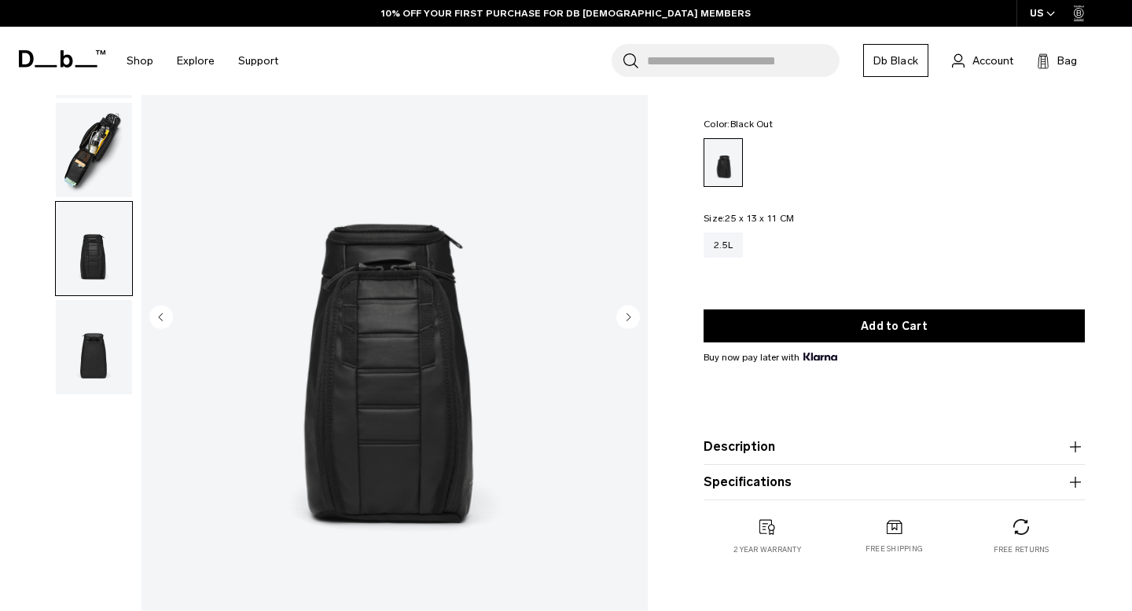
click at [631, 321] on circle "Next slide" at bounding box center [628, 318] width 24 height 24
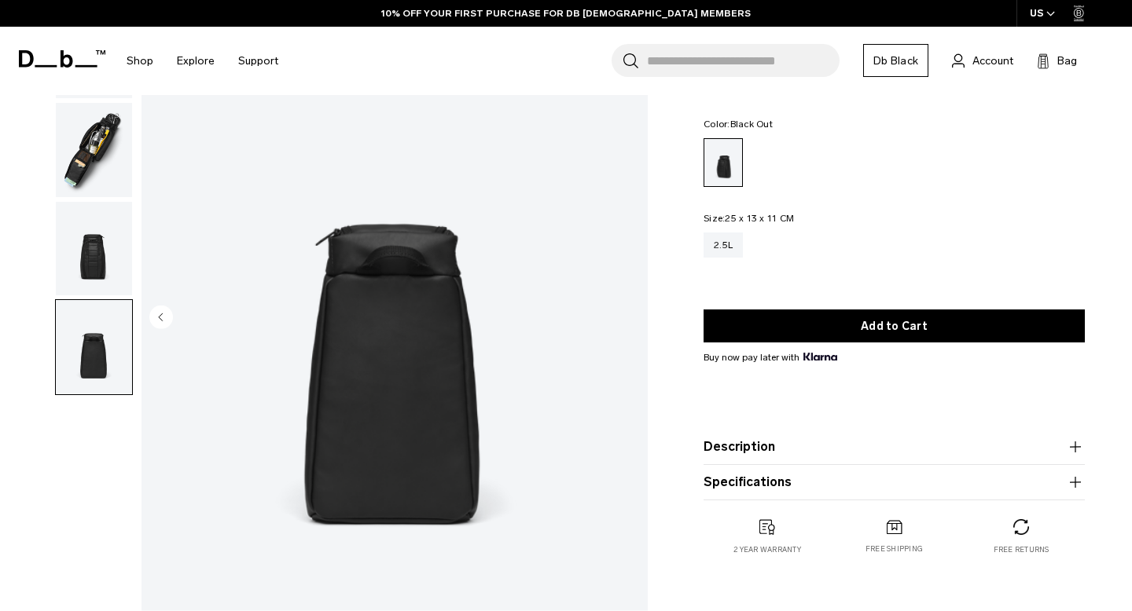
click at [631, 321] on img "4 / 4" at bounding box center [394, 319] width 506 height 632
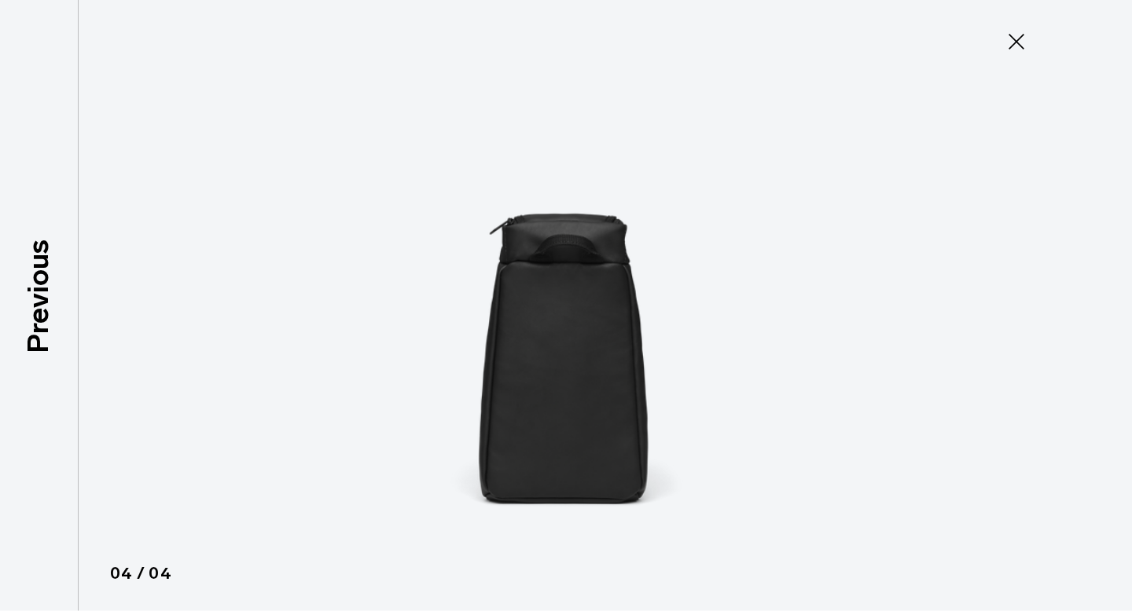
click at [1018, 42] on icon at bounding box center [1016, 42] width 16 height 16
